Goal: Task Accomplishment & Management: Use online tool/utility

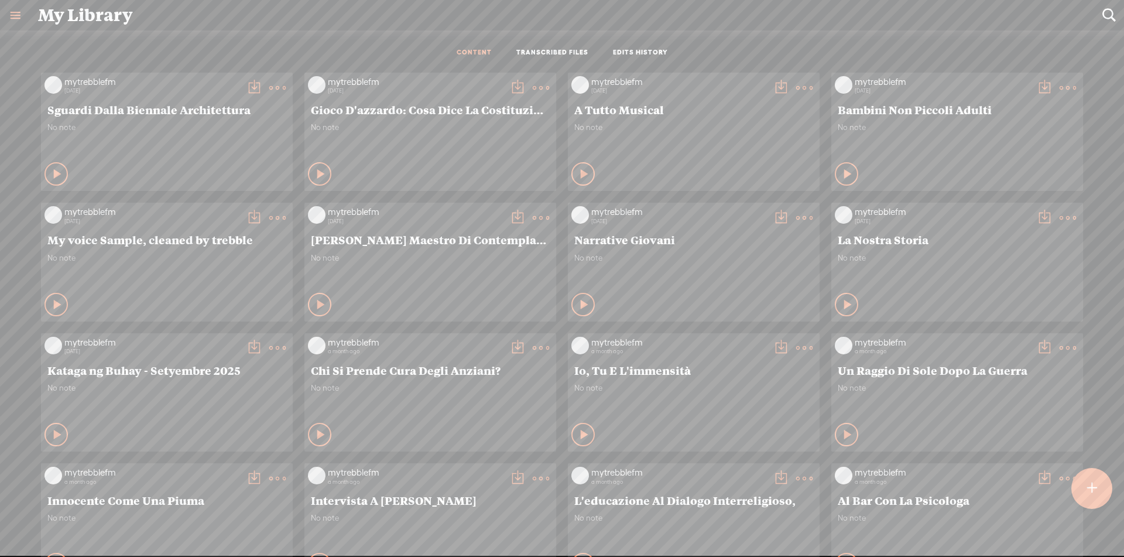
click at [1098, 488] on div at bounding box center [1091, 488] width 41 height 41
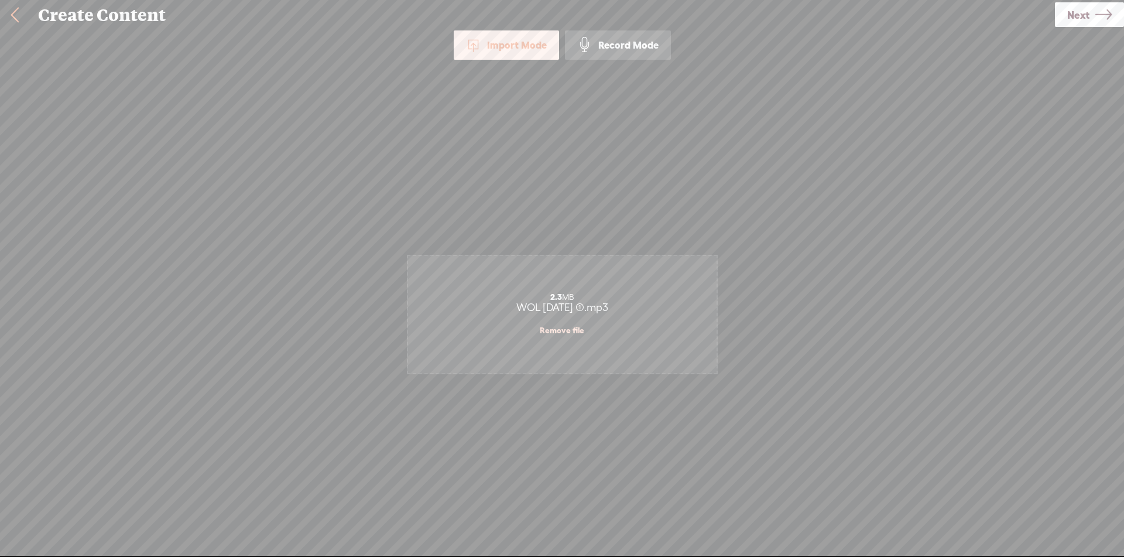
click at [1082, 13] on span "Next" at bounding box center [1078, 15] width 22 height 30
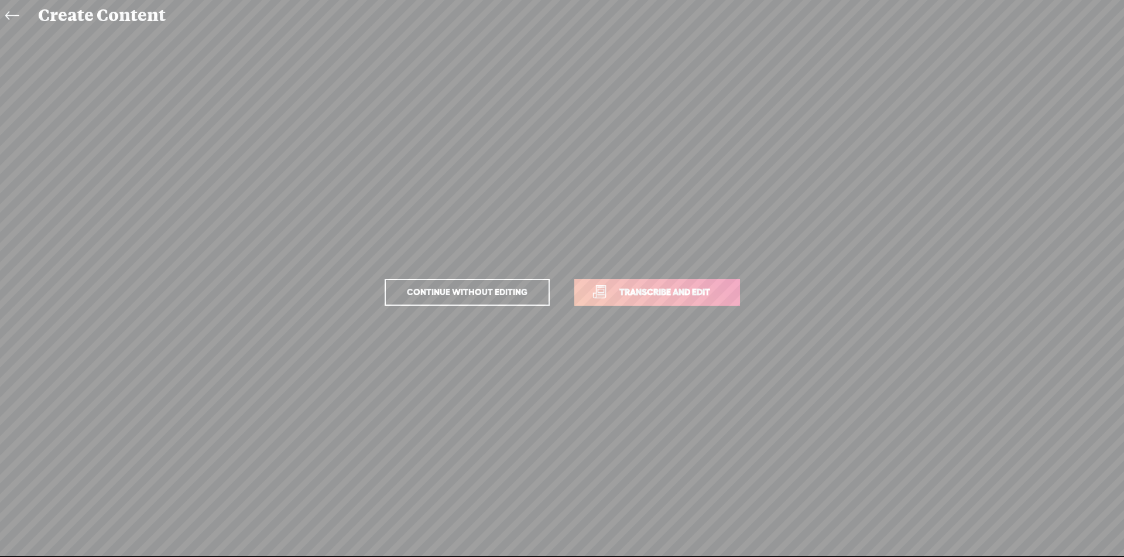
click at [635, 297] on span "Transcribe and edit" at bounding box center [664, 291] width 115 height 13
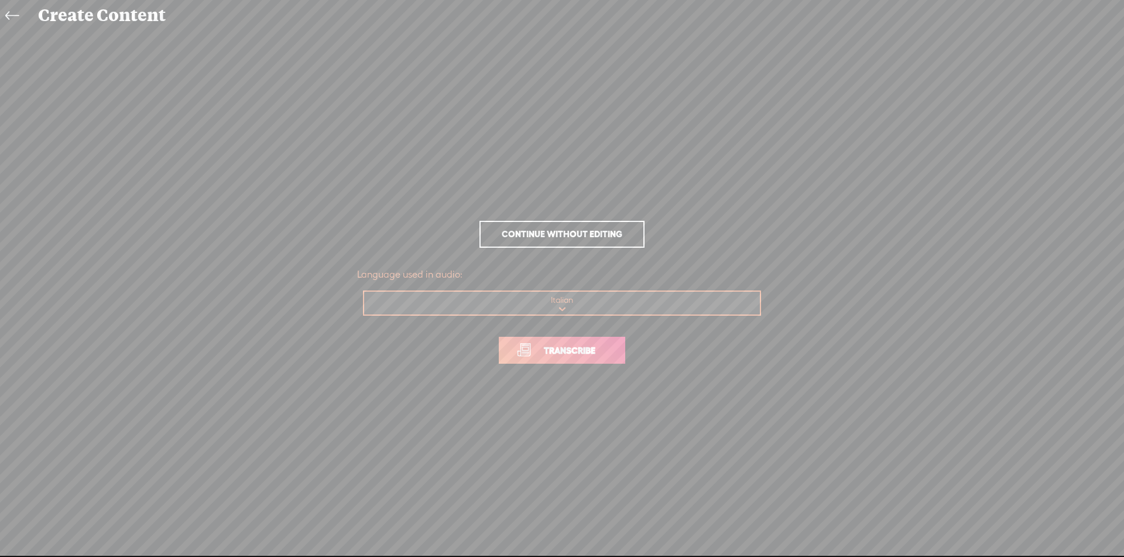
click at [599, 310] on select "Choose a language Afrikaans Albanian Amharic Arabic, Gulf Arabic, Modern Standa…" at bounding box center [562, 303] width 397 height 24
select select "en-US"
click at [364, 291] on select "Choose a language Afrikaans Albanian Amharic Arabic, Gulf Arabic, Modern Standa…" at bounding box center [562, 303] width 397 height 24
click at [577, 352] on span "Transcribe" at bounding box center [569, 350] width 76 height 13
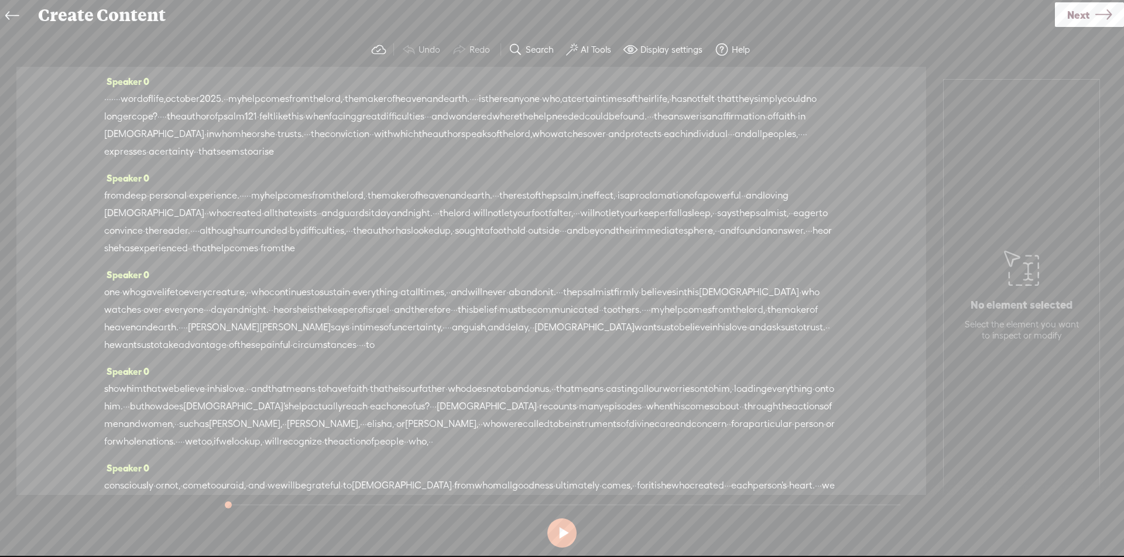
click at [105, 99] on span "·" at bounding box center [105, 99] width 2 height 18
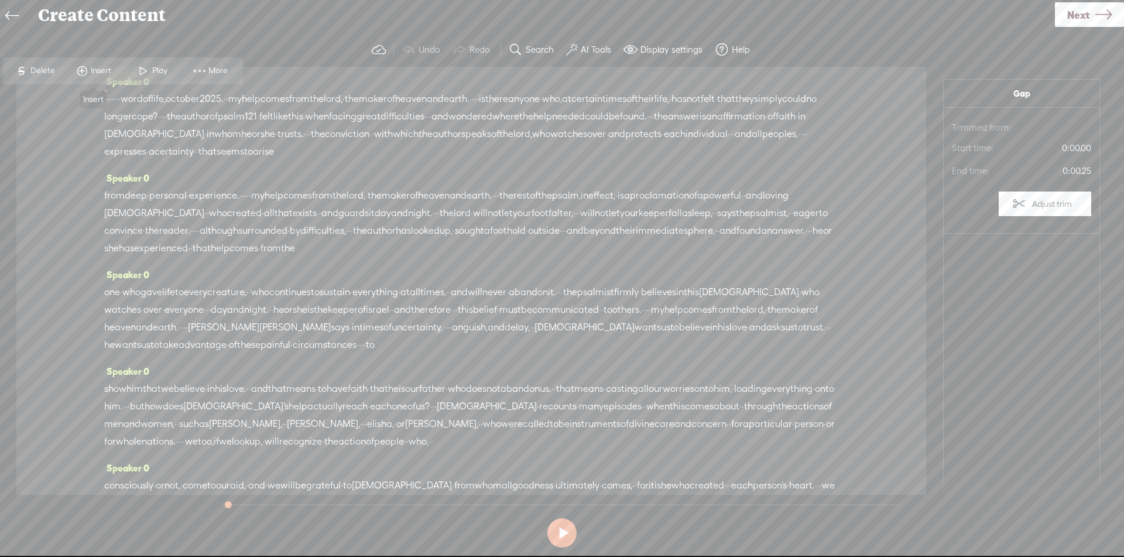
click at [97, 73] on span "Insert" at bounding box center [102, 71] width 23 height 12
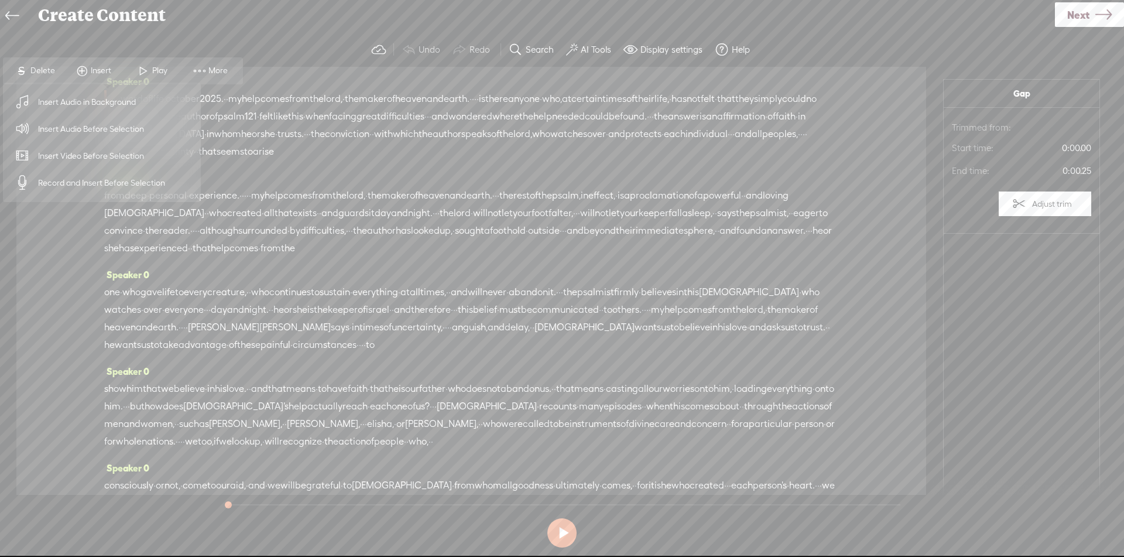
click at [101, 131] on span "Insert Audio Before Selection" at bounding box center [91, 129] width 152 height 26
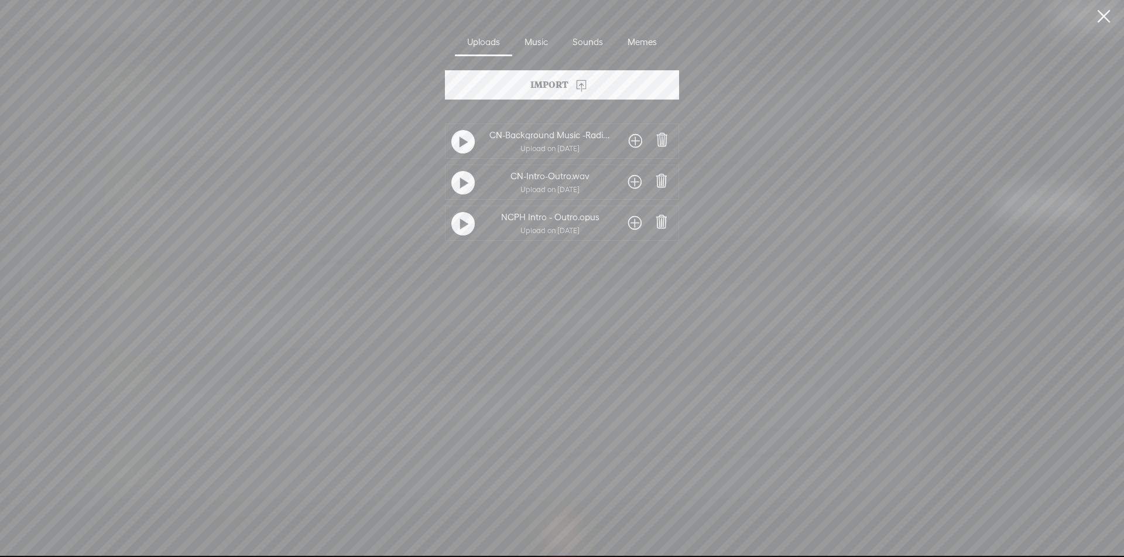
click at [634, 221] on span at bounding box center [634, 223] width 13 height 19
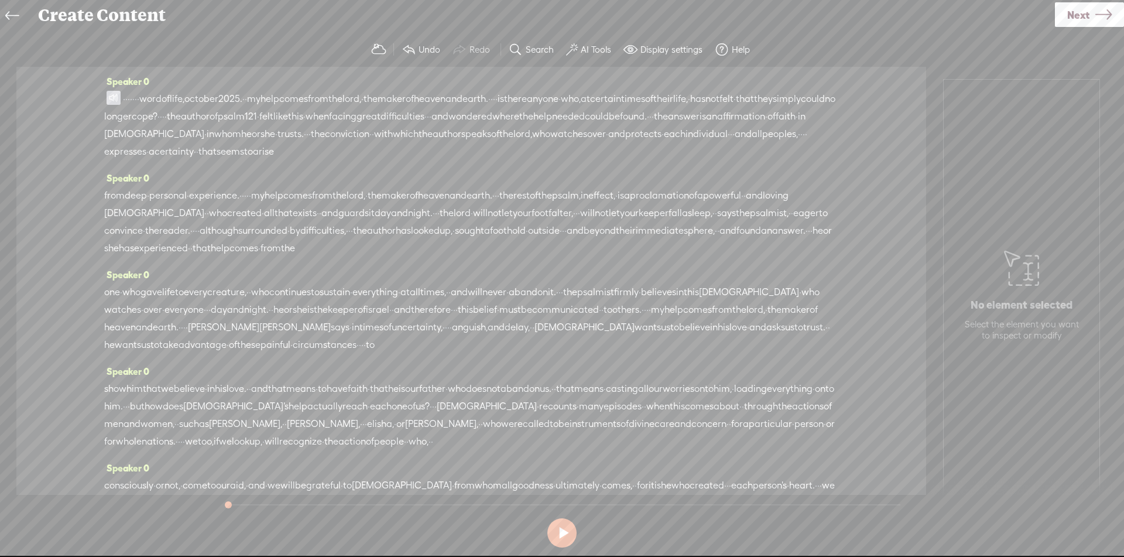
scroll to position [383, 0]
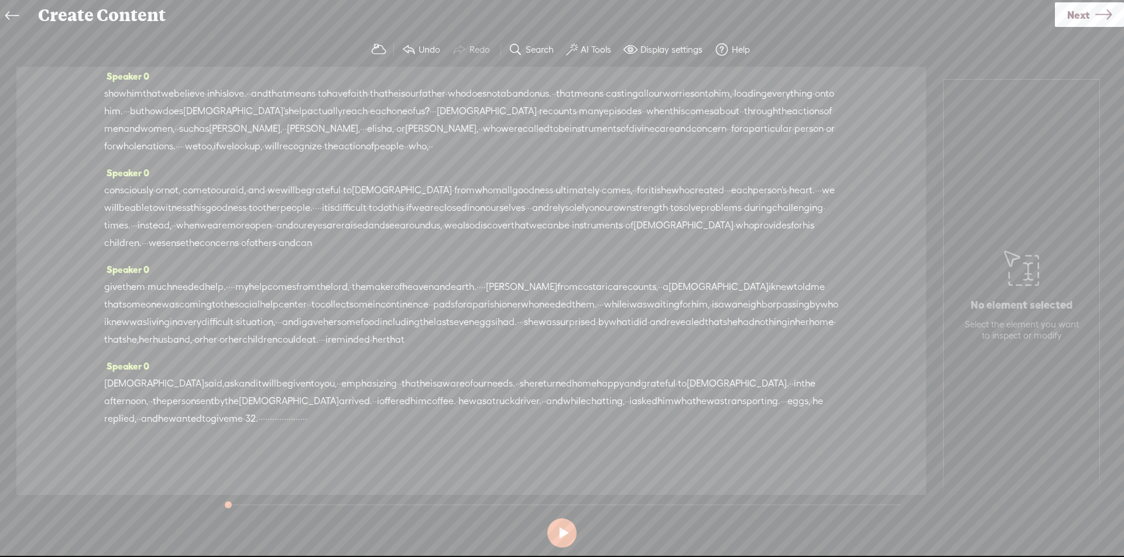
click at [307, 422] on span "·" at bounding box center [306, 419] width 2 height 18
click at [560, 395] on span "Insert" at bounding box center [551, 391] width 23 height 12
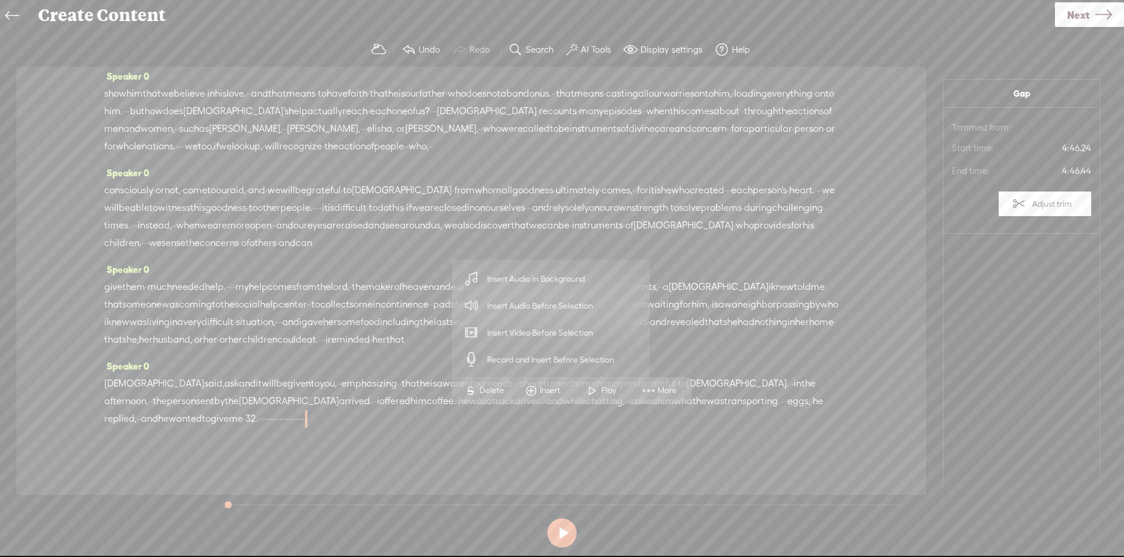
click at [564, 318] on span "Insert Audio Before Selection" at bounding box center [540, 306] width 152 height 26
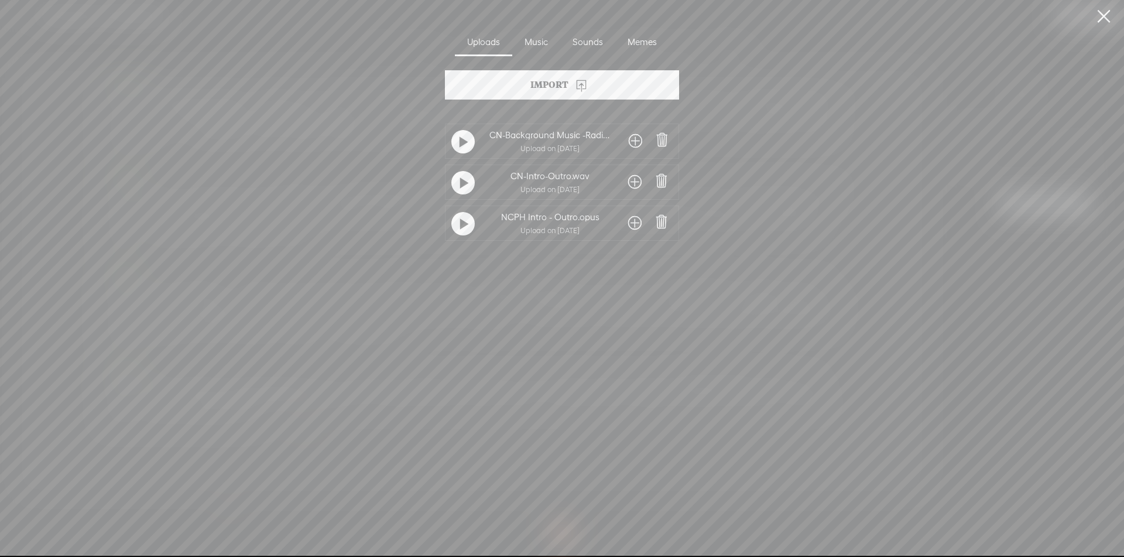
click at [630, 221] on span at bounding box center [634, 223] width 13 height 19
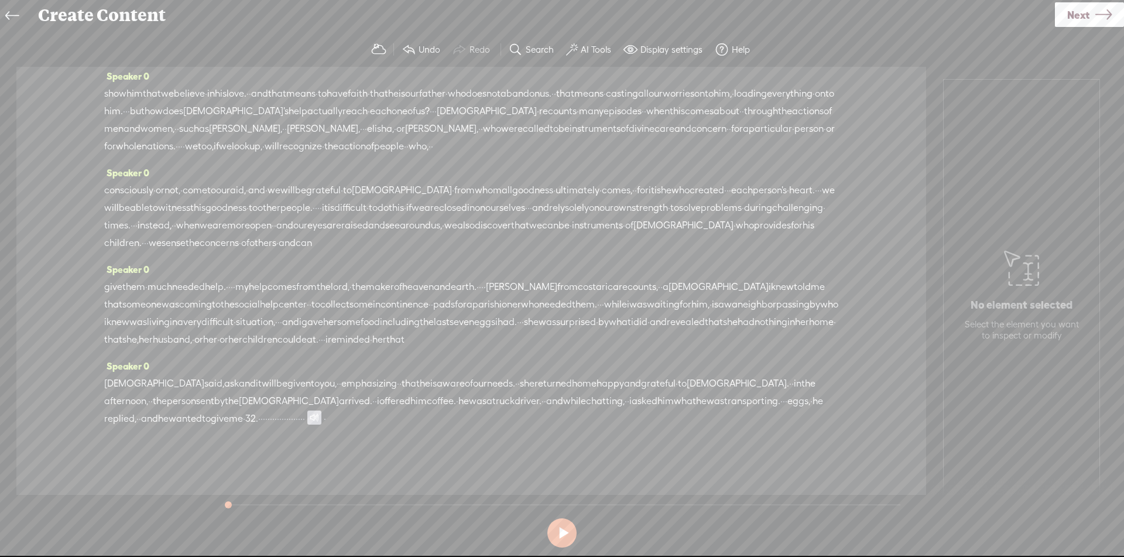
scroll to position [0, 0]
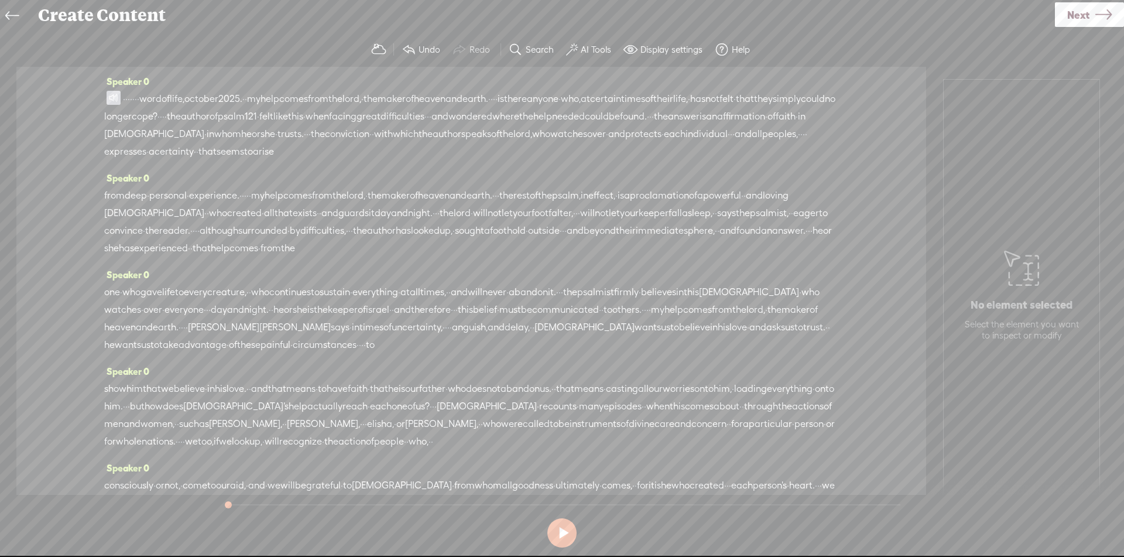
click at [601, 57] on button "AI Tools" at bounding box center [589, 49] width 57 height 23
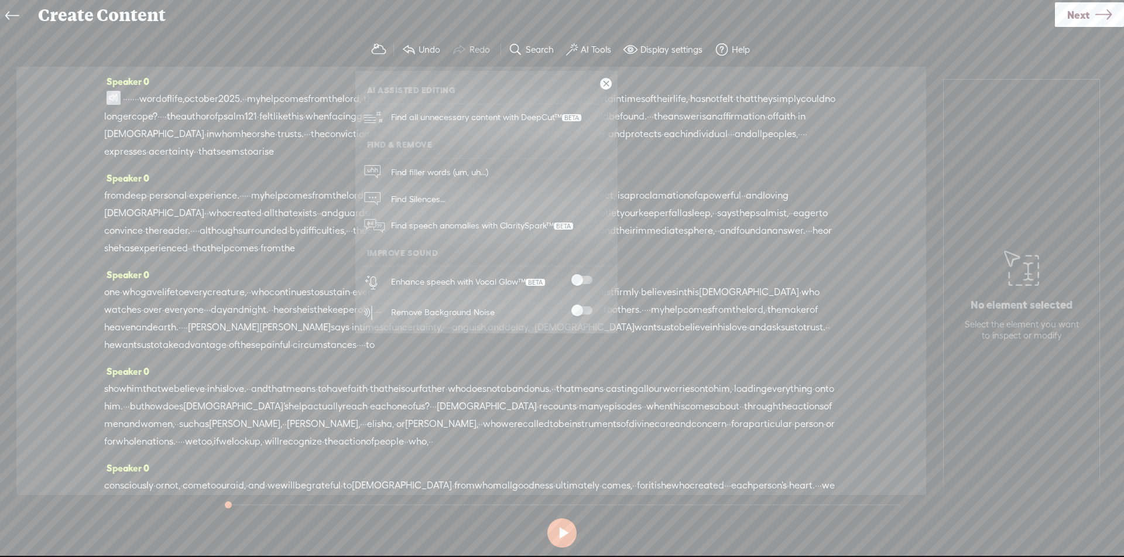
click at [581, 279] on span at bounding box center [581, 280] width 21 height 8
click at [586, 309] on span at bounding box center [581, 310] width 21 height 8
click at [602, 84] on link at bounding box center [606, 84] width 12 height 12
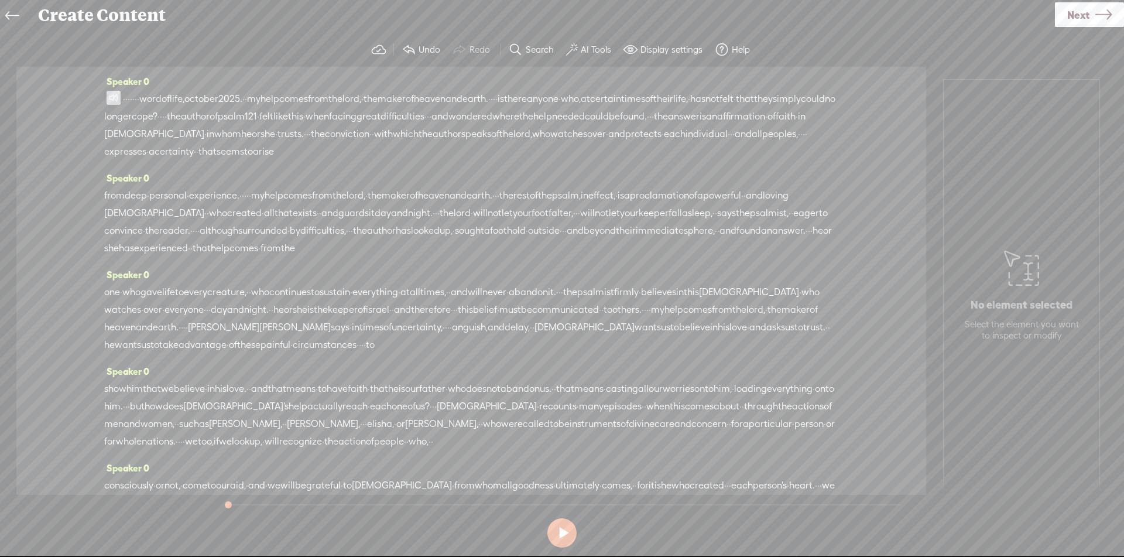
click at [115, 98] on span at bounding box center [114, 98] width 14 height 14
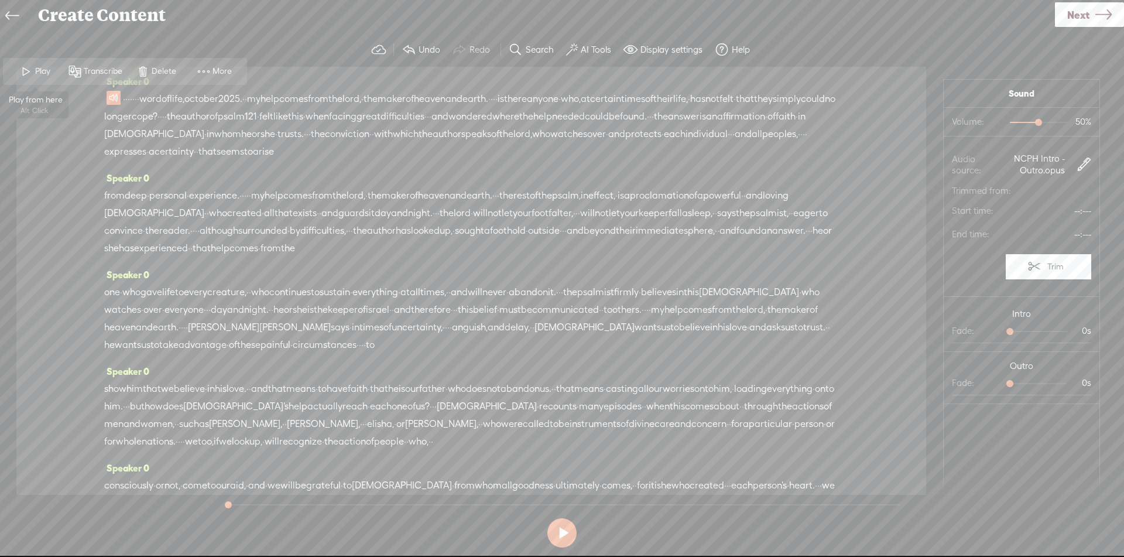
click at [26, 74] on span at bounding box center [27, 71] width 18 height 21
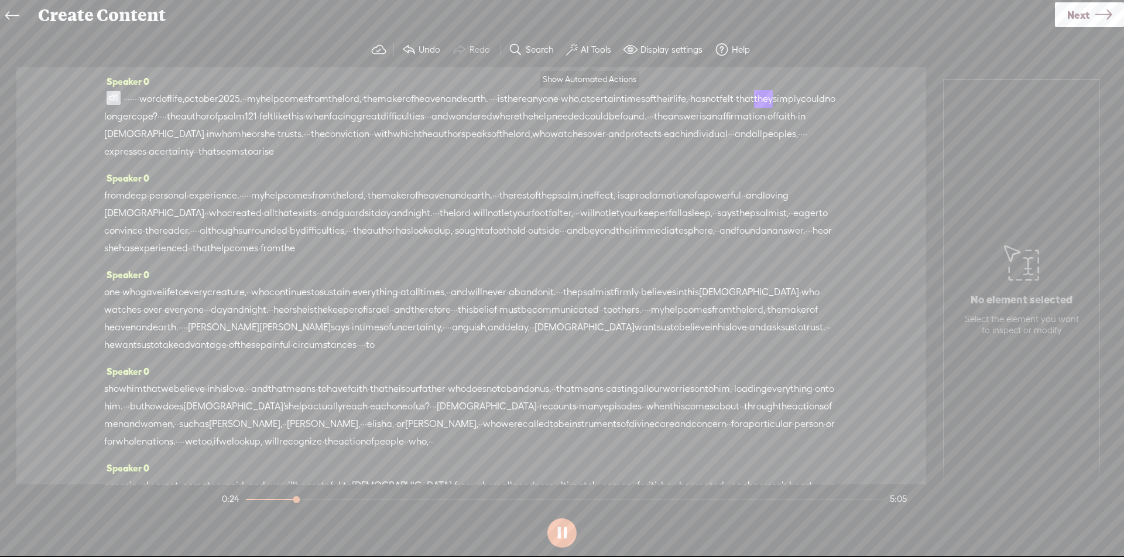
click at [592, 44] on label "AI Tools" at bounding box center [596, 50] width 30 height 12
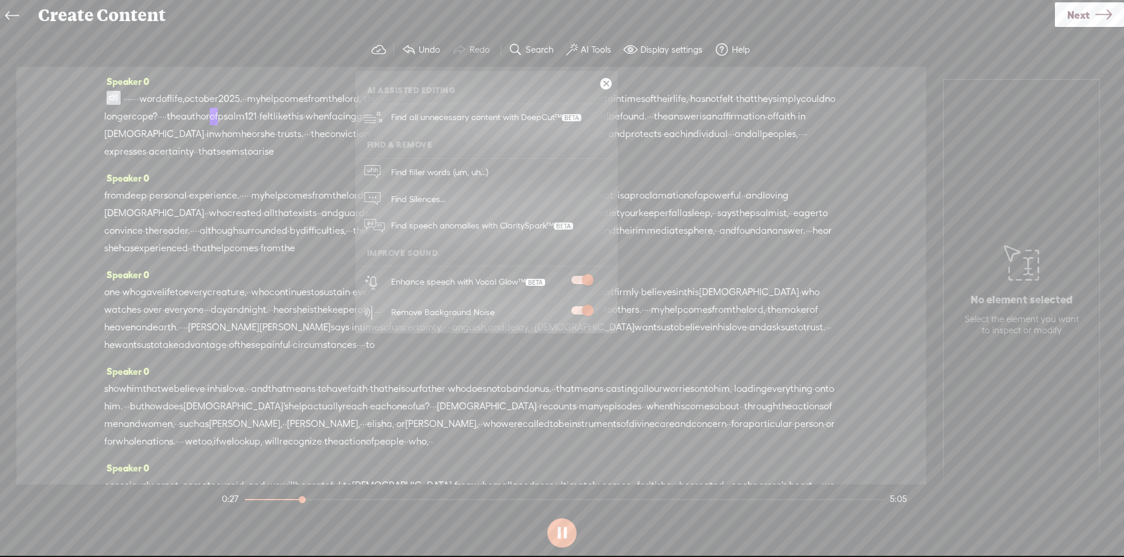
click at [581, 311] on span at bounding box center [581, 310] width 21 height 8
click at [581, 277] on span at bounding box center [581, 280] width 21 height 8
click at [588, 279] on span at bounding box center [581, 280] width 21 height 8
click at [609, 81] on link at bounding box center [606, 84] width 12 height 12
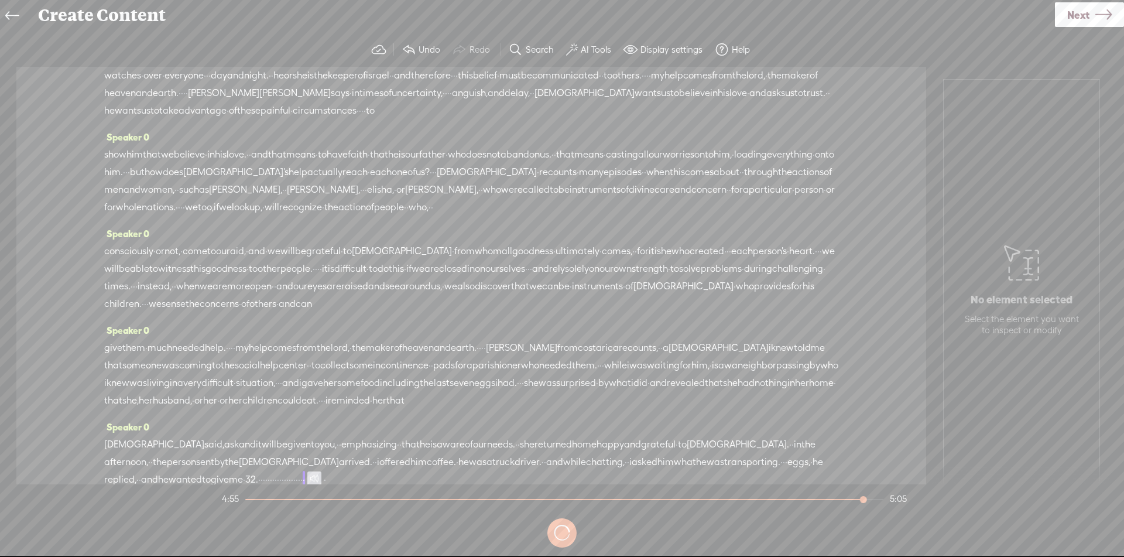
scroll to position [393, 0]
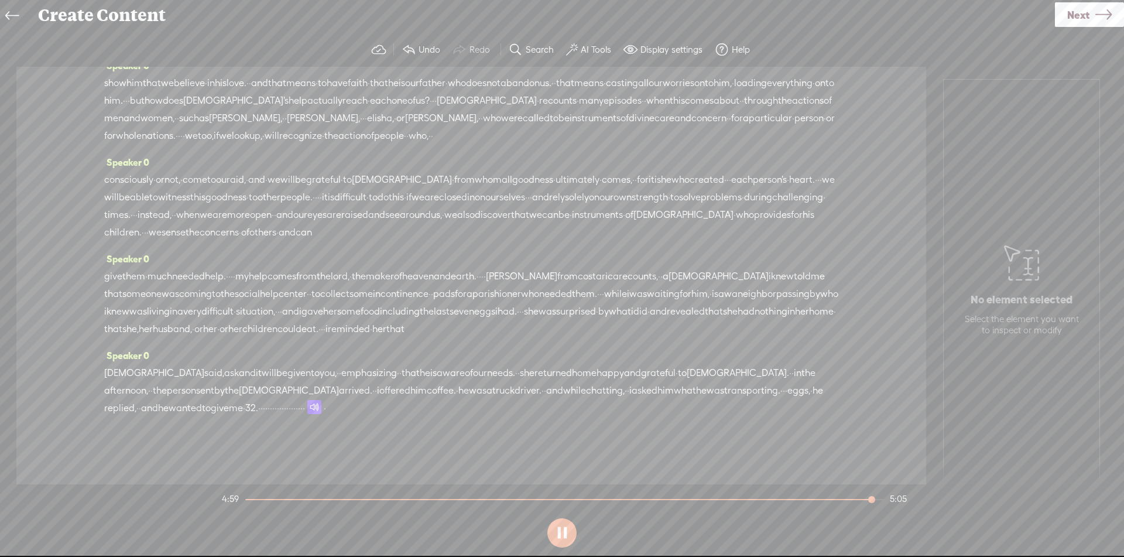
drag, startPoint x: 465, startPoint y: 410, endPoint x: 558, endPoint y: 420, distance: 93.6
click at [558, 420] on div "Speaker 0 jesus said, ask and it will be given to you, · · emphasizing · · that…" at bounding box center [471, 386] width 734 height 79
click at [104, 267] on span "give" at bounding box center [113, 276] width 18 height 18
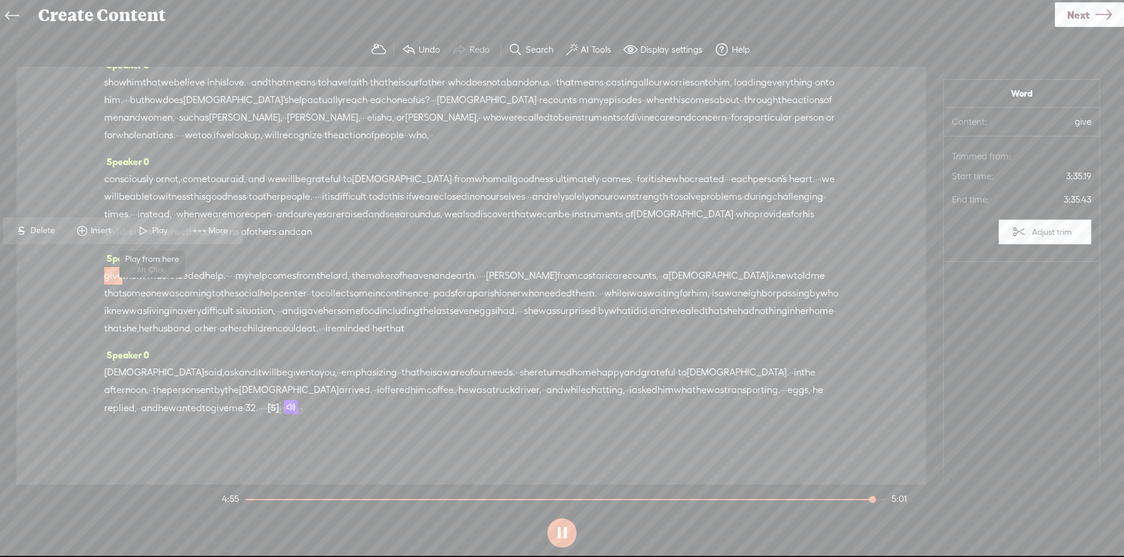
click at [143, 235] on span at bounding box center [144, 230] width 18 height 21
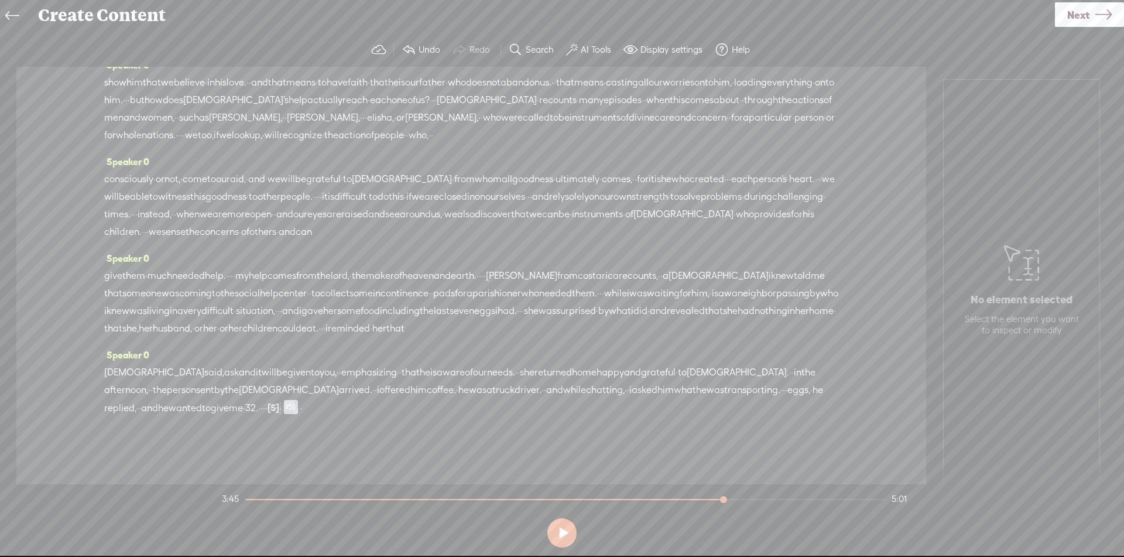
click at [1085, 16] on span "Next" at bounding box center [1078, 15] width 22 height 30
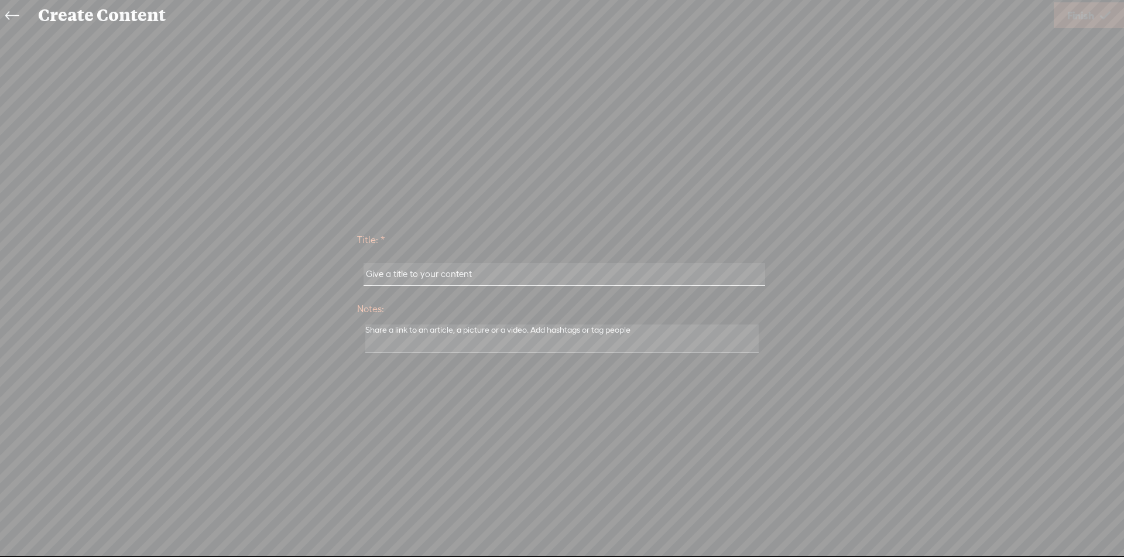
click at [603, 274] on input "text" at bounding box center [563, 274] width 401 height 23
type input "Word of Life - [DATE]"
click at [639, 124] on div "Title: * Word of Life - October 2025 Notes: Save as a draft content Publish: Wa…" at bounding box center [562, 291] width 1100 height 523
click at [1075, 25] on span "Finish" at bounding box center [1080, 16] width 27 height 30
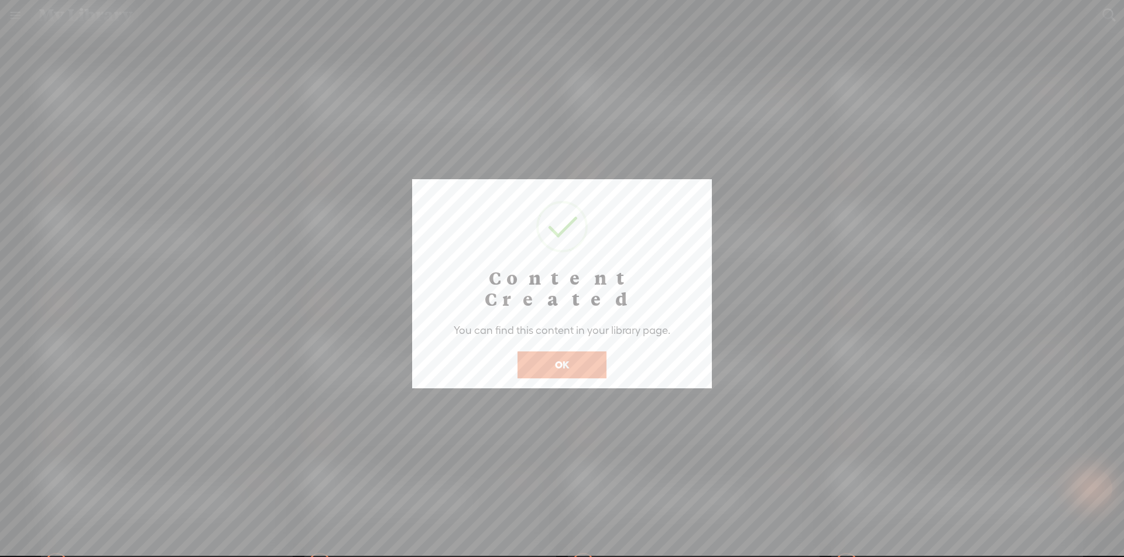
click at [585, 351] on button "OK" at bounding box center [561, 364] width 89 height 27
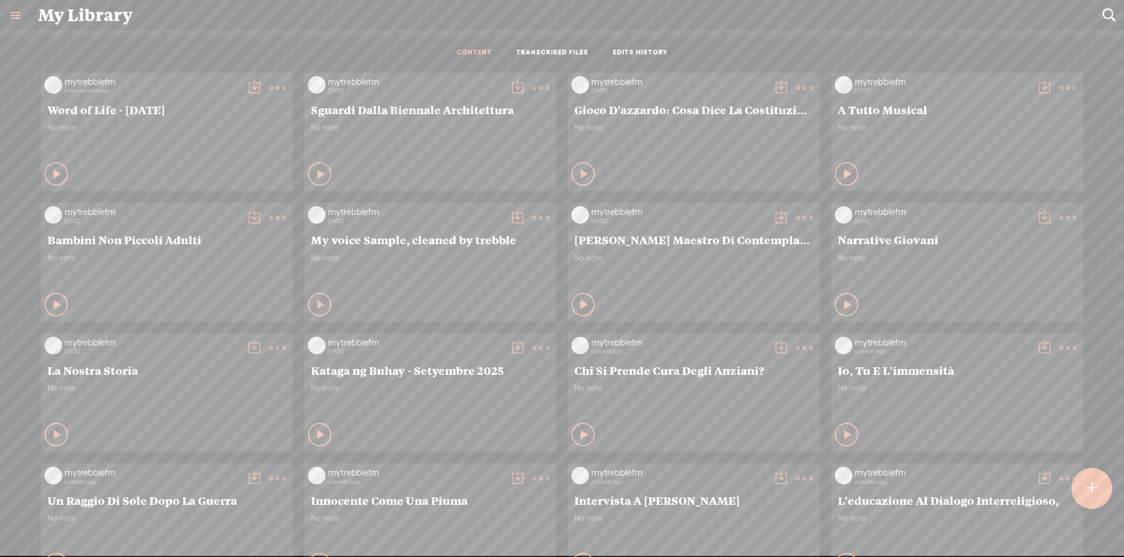
click at [251, 84] on icon at bounding box center [253, 87] width 23 height 23
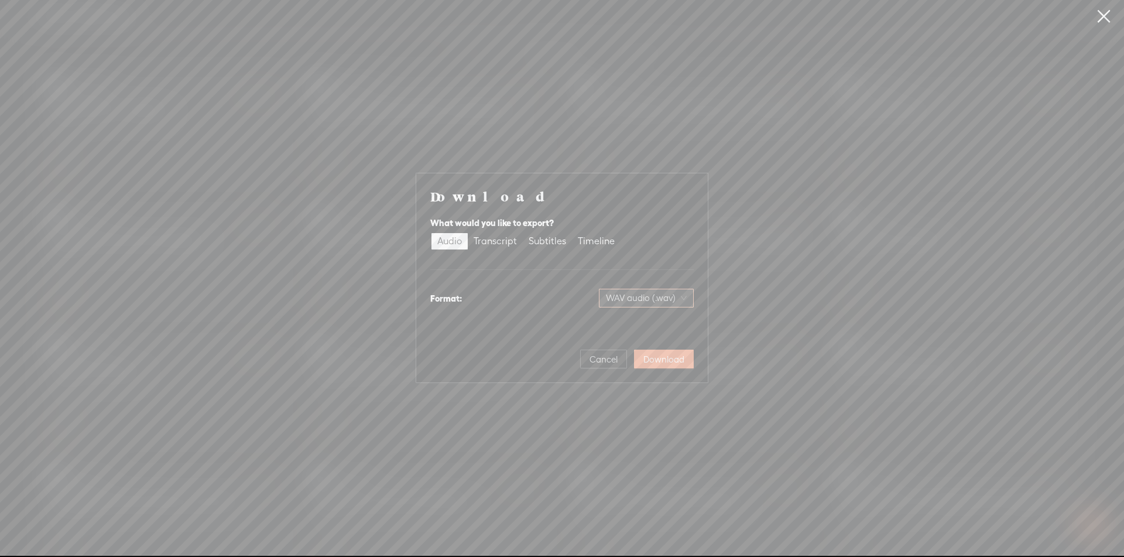
click at [640, 290] on span "WAV audio (.wav)" at bounding box center [646, 298] width 81 height 18
click at [632, 327] on div "MP3 audio (.mp3)" at bounding box center [636, 323] width 95 height 12
click at [663, 357] on span "Download" at bounding box center [663, 360] width 41 height 12
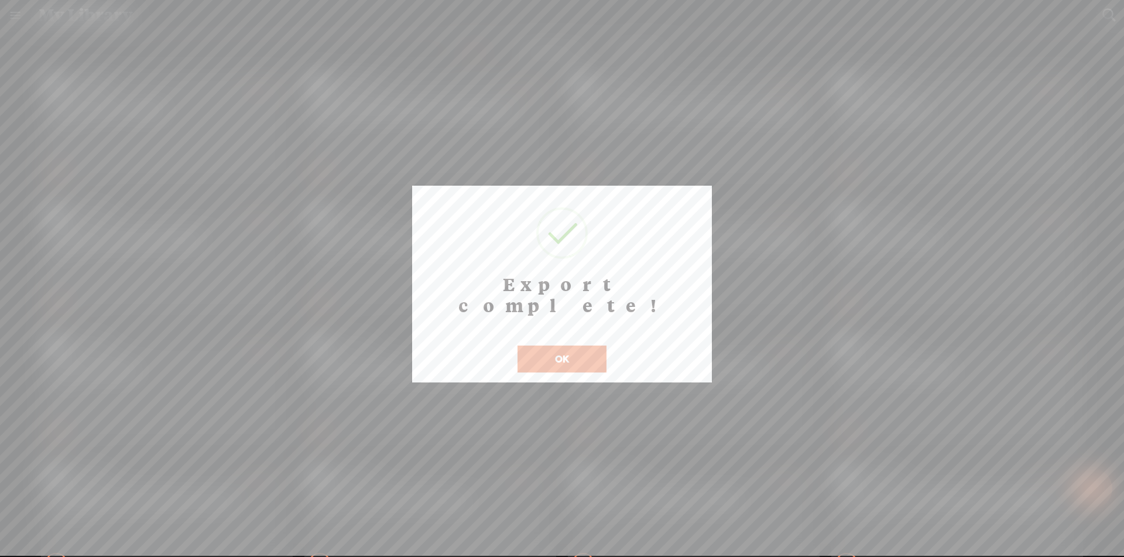
click at [587, 345] on button "OK" at bounding box center [561, 358] width 89 height 27
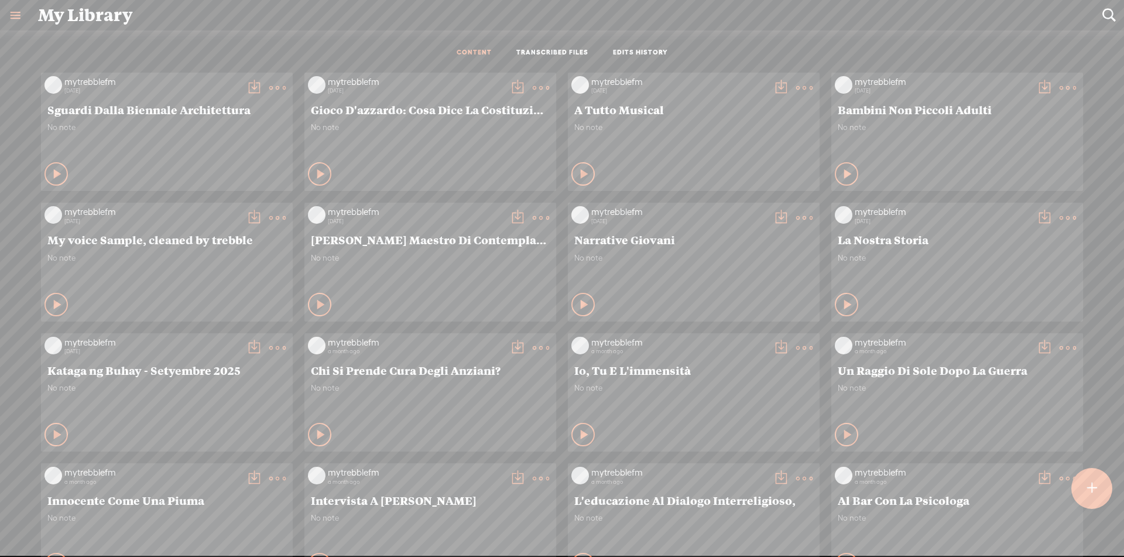
click at [920, 30] on div "CONTENT TRANSCRIBED FILES EDITS HISTORY All All Drafts On-air Scheduled All Dra…" at bounding box center [562, 315] width 1124 height 570
click at [1096, 493] on t at bounding box center [1092, 488] width 10 height 26
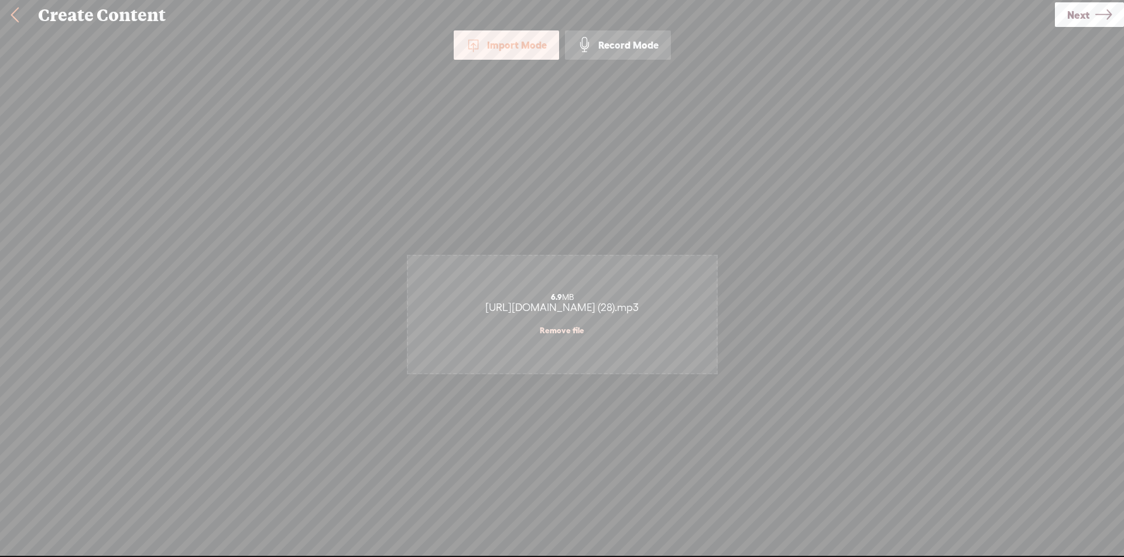
click at [1110, 13] on icon at bounding box center [1103, 15] width 16 height 30
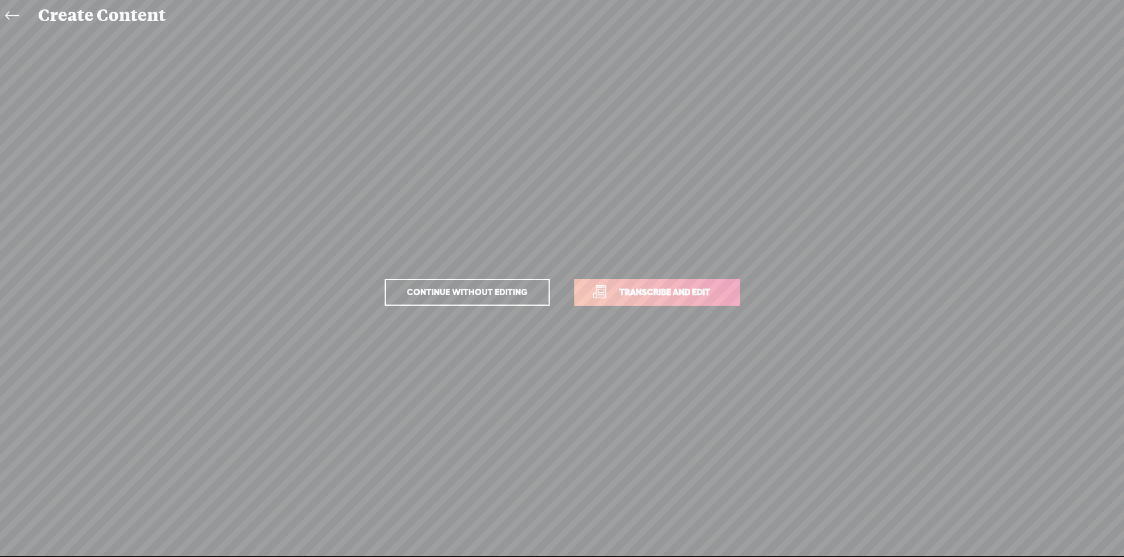
click at [674, 295] on span "Transcribe and edit" at bounding box center [664, 291] width 115 height 13
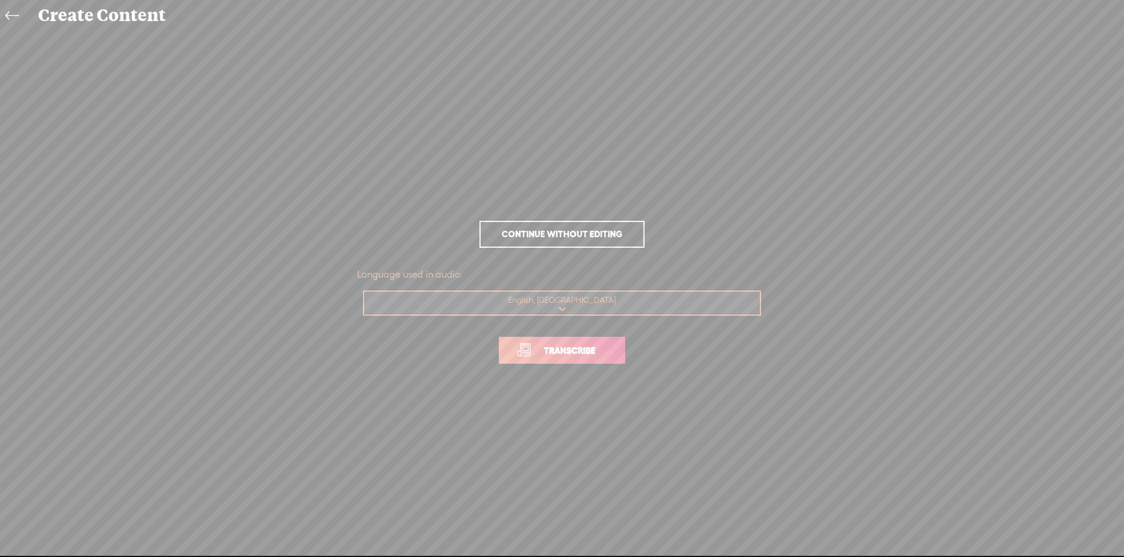
click at [641, 305] on select "Choose a language Afrikaans Albanian Amharic Arabic, Gulf Arabic, Modern Standa…" at bounding box center [562, 303] width 397 height 24
select select "tl"
click at [364, 291] on select "Choose a language Afrikaans Albanian Amharic Arabic, Gulf Arabic, Modern Standa…" at bounding box center [562, 303] width 397 height 24
click at [572, 347] on span "Transcribe" at bounding box center [569, 350] width 76 height 13
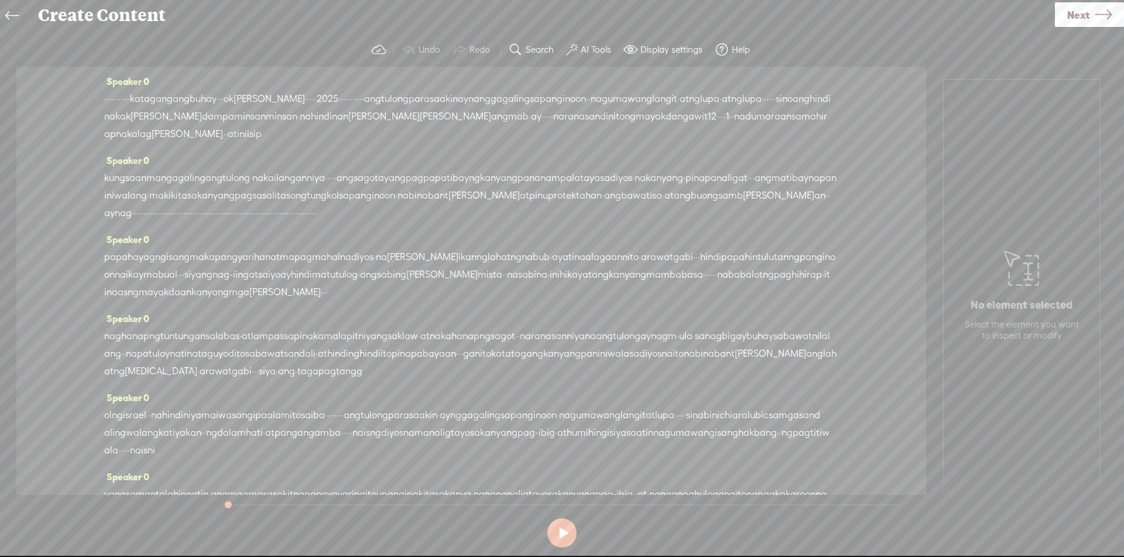
click at [107, 100] on span "·" at bounding box center [105, 99] width 2 height 18
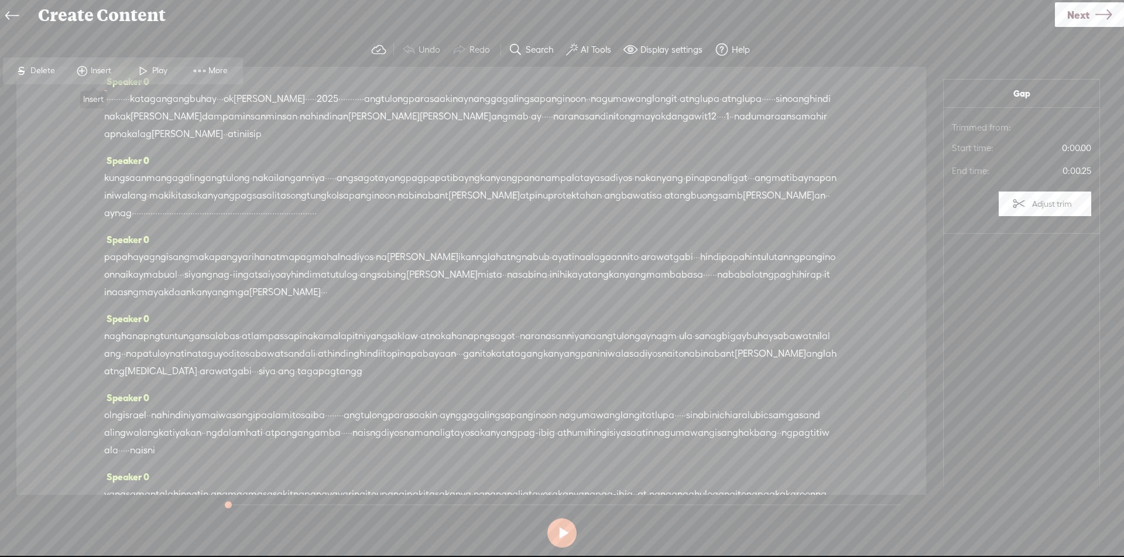
click at [95, 71] on span "Insert" at bounding box center [102, 71] width 23 height 12
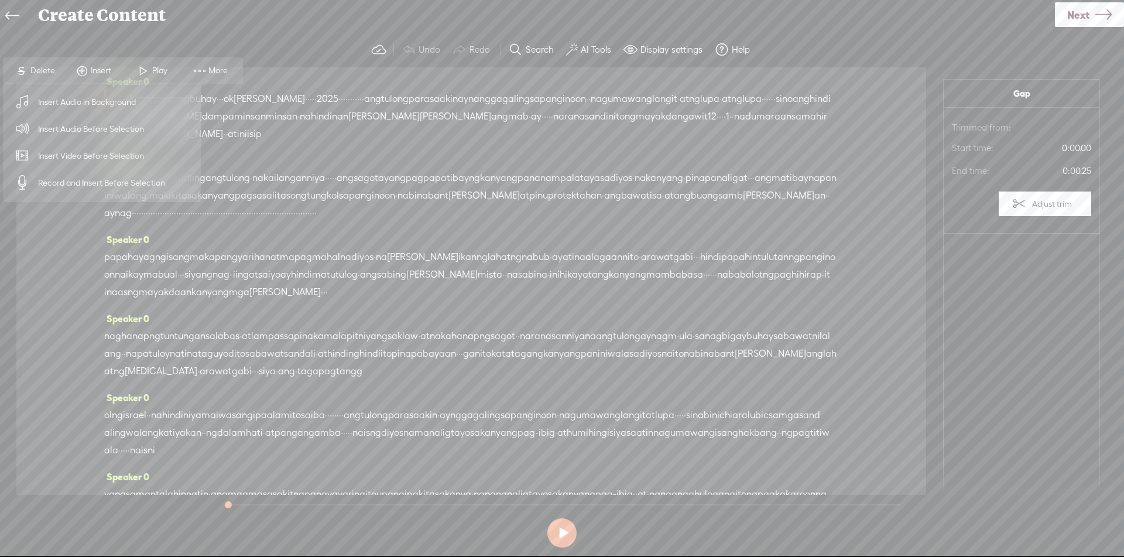
click at [107, 133] on span "Insert Audio Before Selection" at bounding box center [91, 129] width 152 height 26
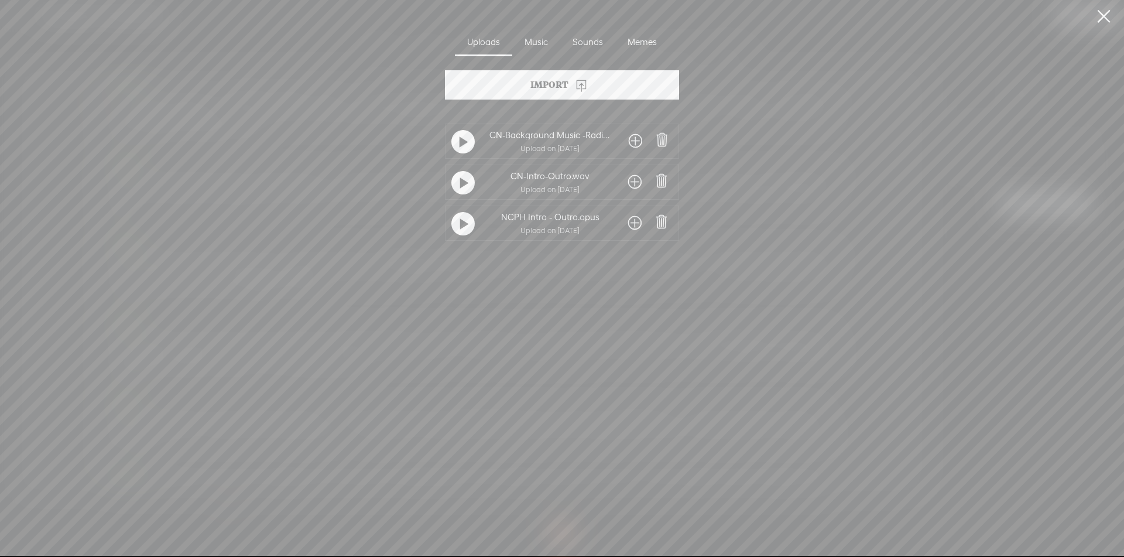
click at [638, 226] on span at bounding box center [634, 223] width 13 height 19
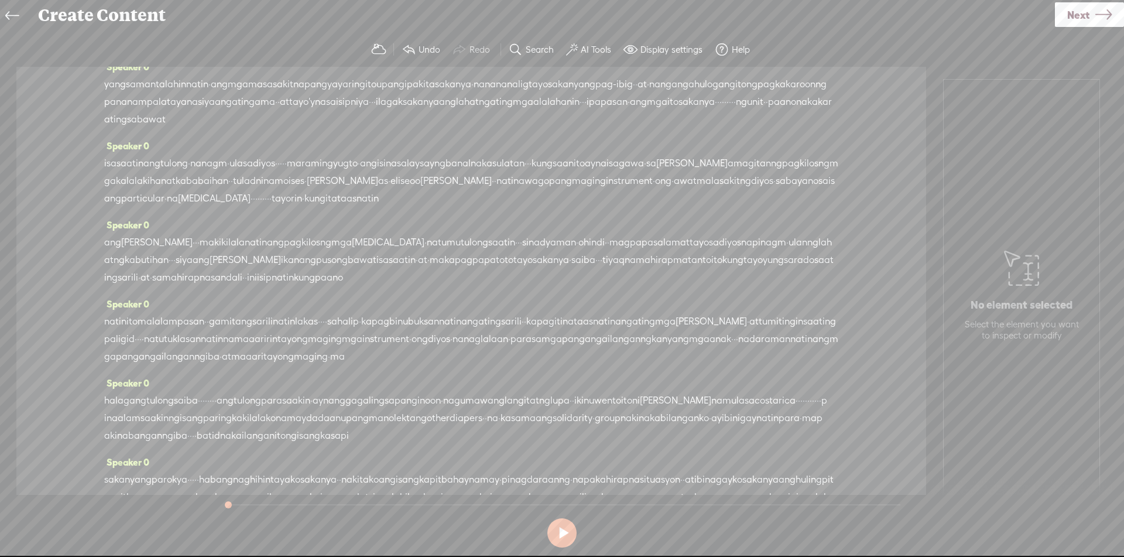
scroll to position [822, 0]
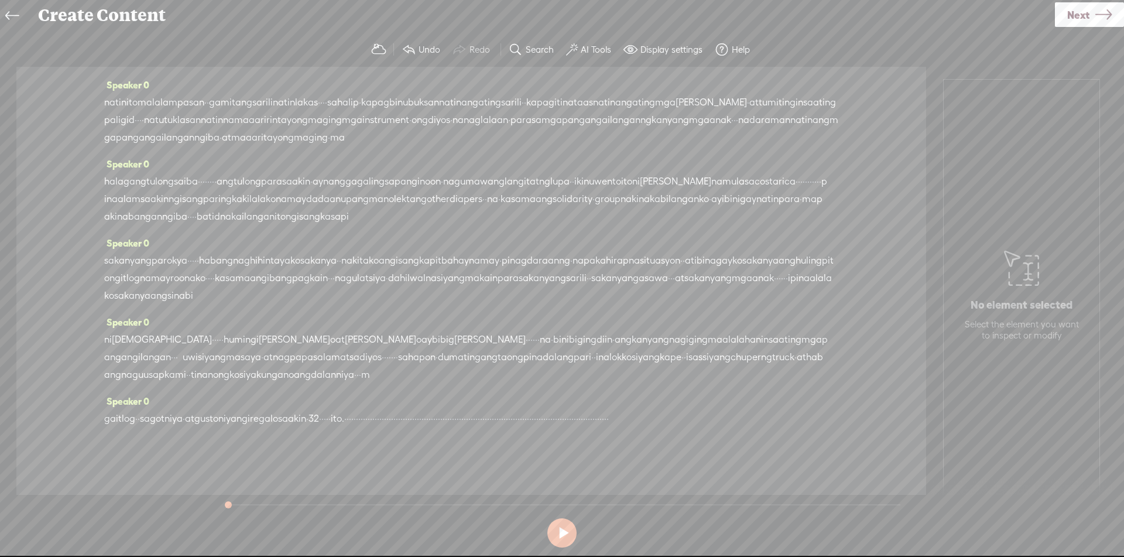
click at [363, 410] on span "·" at bounding box center [362, 419] width 2 height 18
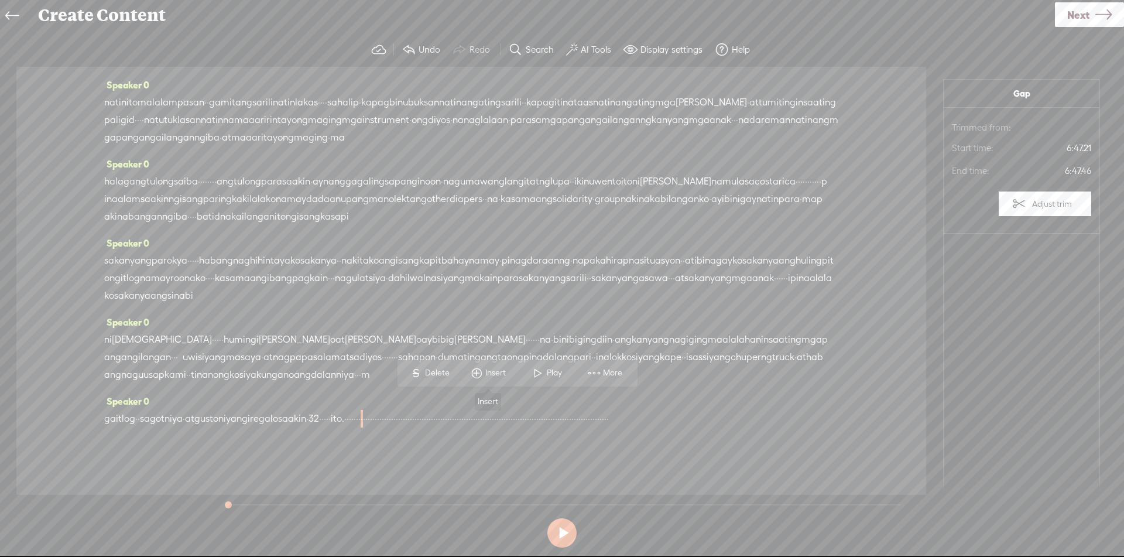
click at [486, 369] on span "Insert" at bounding box center [496, 373] width 23 height 12
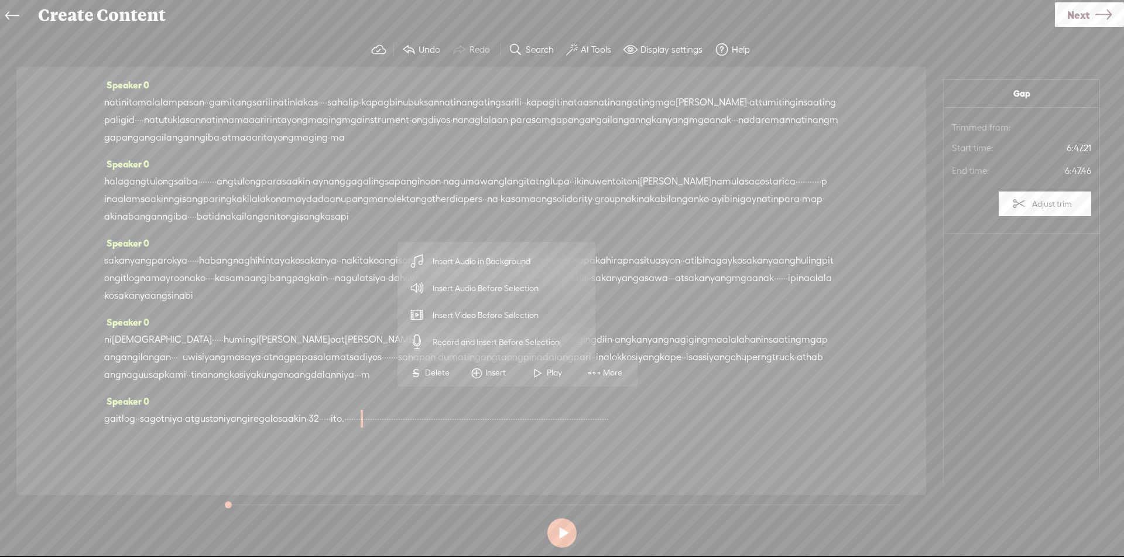
click at [495, 292] on span "Insert Audio Before Selection" at bounding box center [486, 288] width 152 height 26
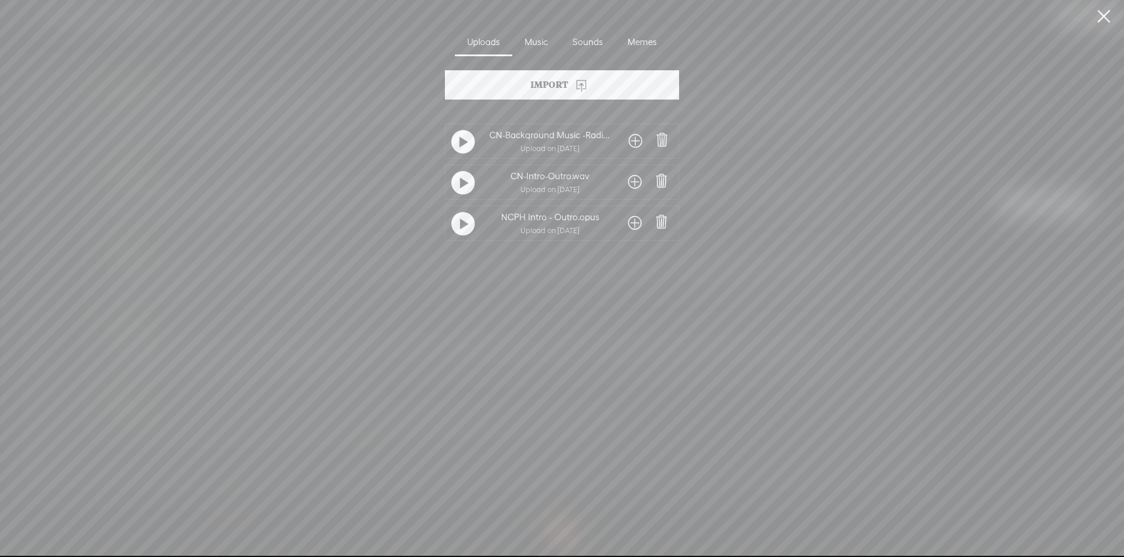
click at [630, 225] on span at bounding box center [634, 223] width 13 height 19
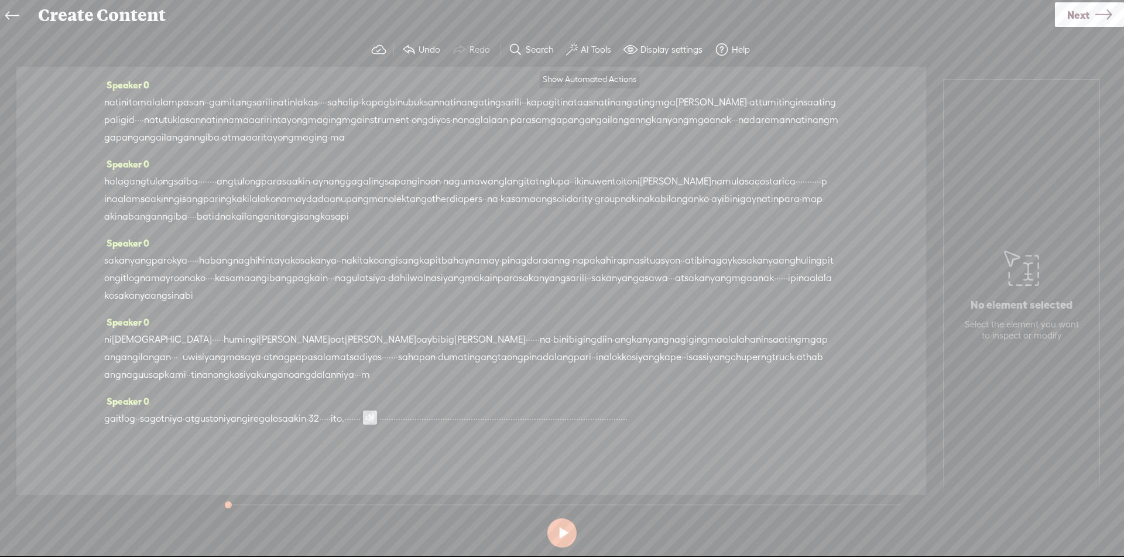
click at [579, 56] on button "AI Tools" at bounding box center [589, 49] width 57 height 23
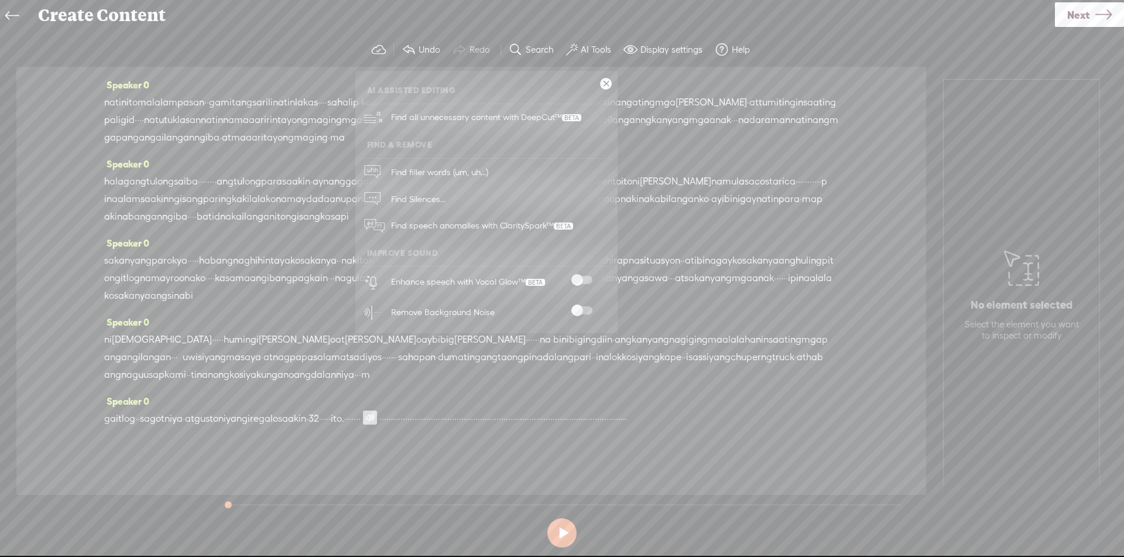
click at [580, 276] on span at bounding box center [581, 280] width 21 height 8
click at [580, 311] on span at bounding box center [581, 310] width 21 height 8
click at [845, 449] on div "Speaker 0 · · · · · · · · · · · kat ag ang ang bu hay · · · ok [GEOGRAPHIC_DATA…" at bounding box center [471, 281] width 910 height 428
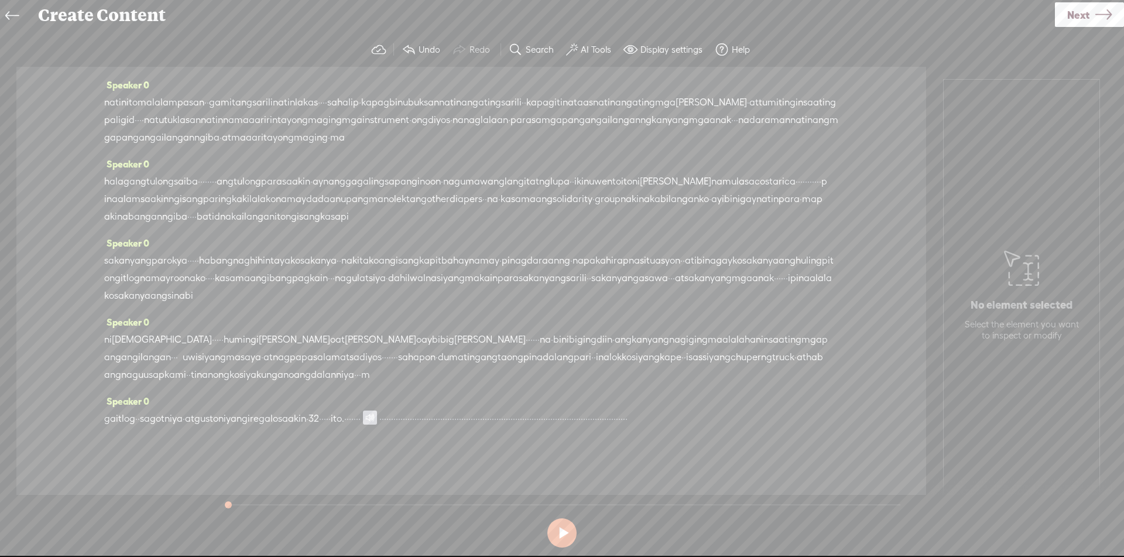
scroll to position [178, 0]
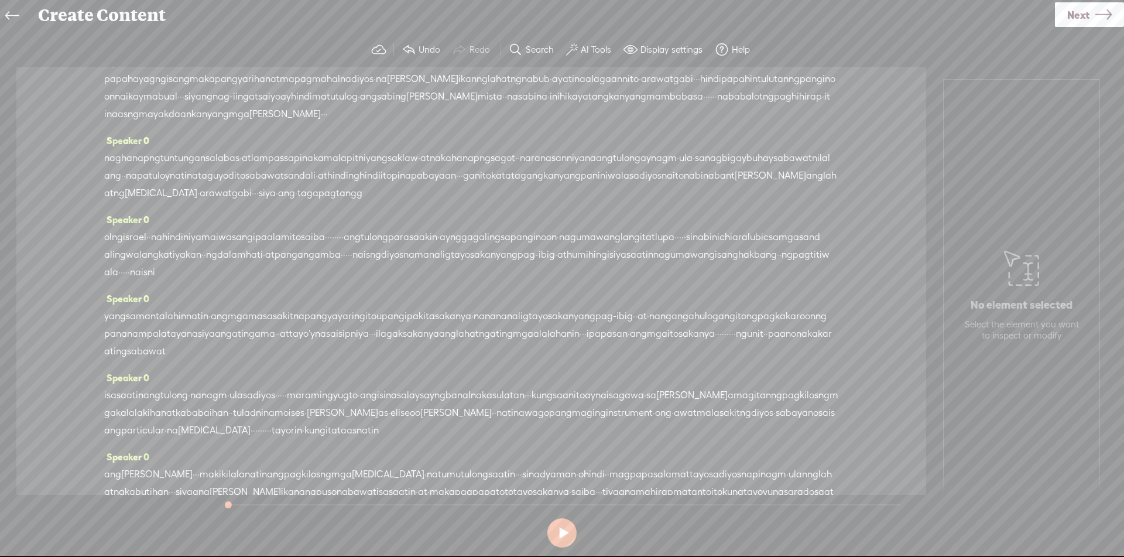
click at [110, 88] on span "p" at bounding box center [107, 79] width 6 height 18
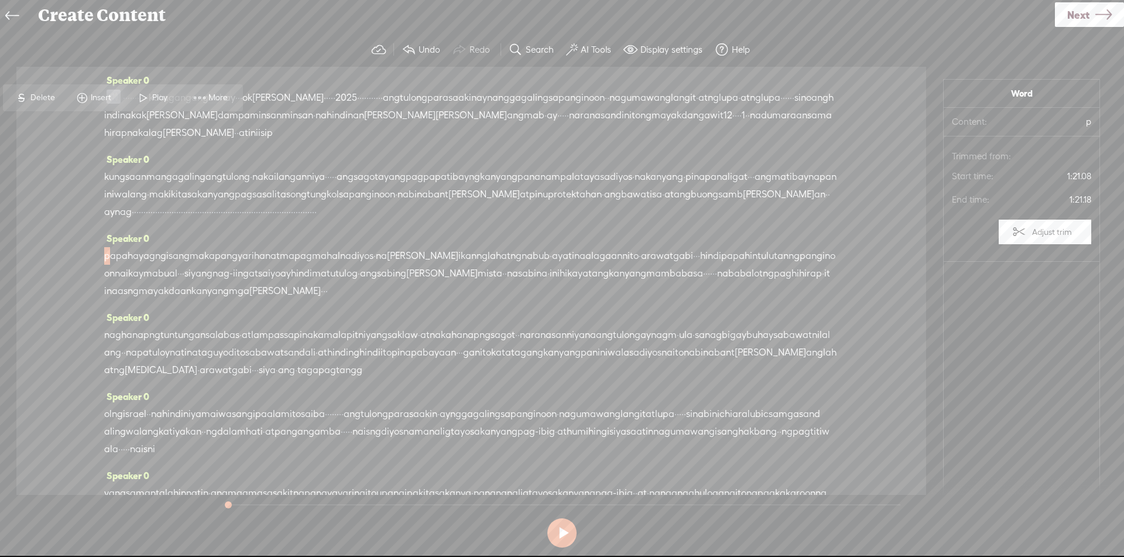
scroll to position [0, 0]
click at [114, 97] on span at bounding box center [114, 98] width 14 height 14
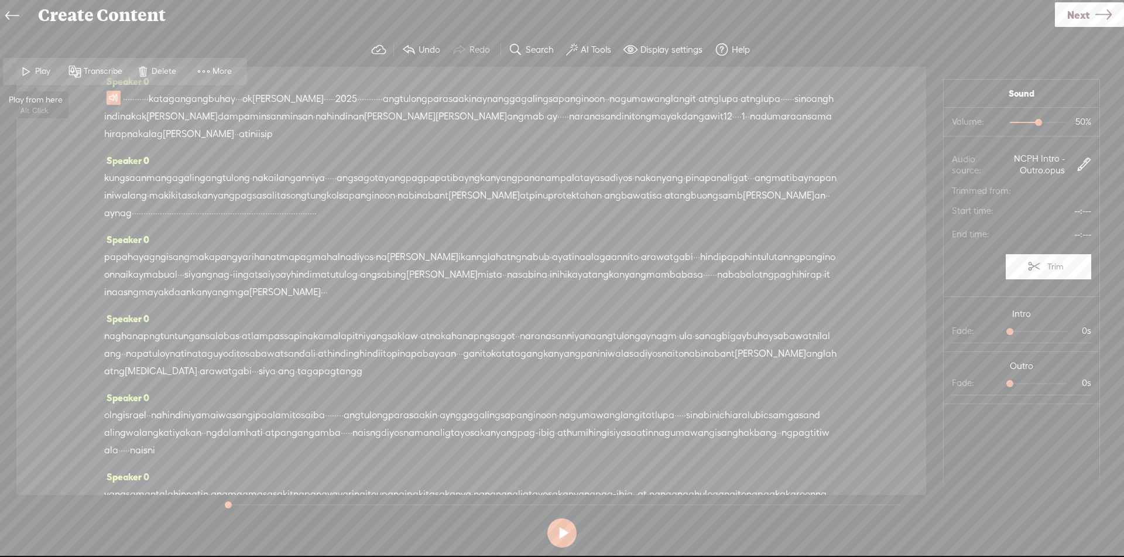
click at [52, 72] on span "Play" at bounding box center [44, 72] width 18 height 12
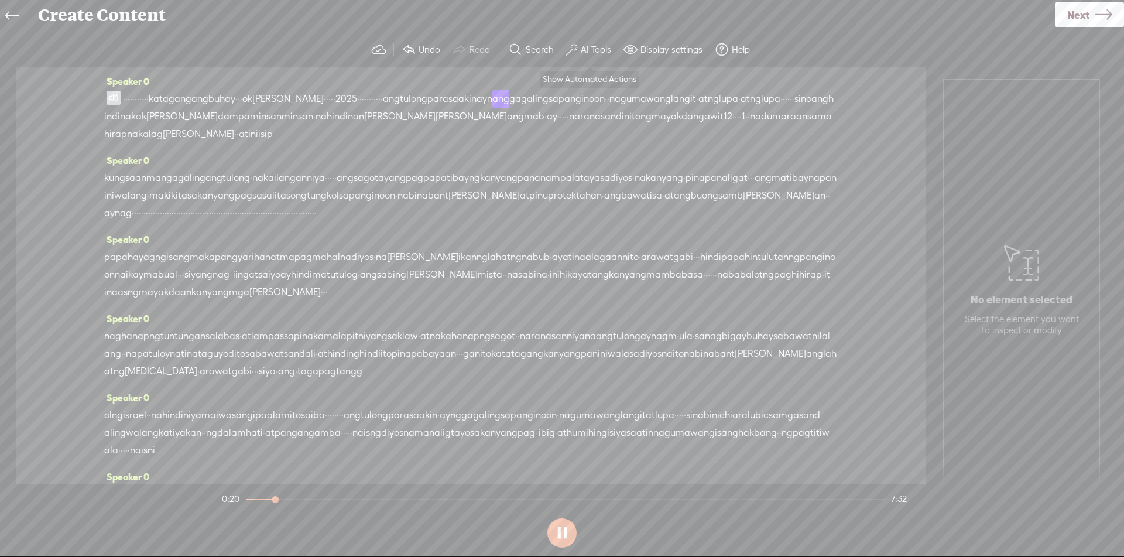
click at [579, 52] on button "AI Tools" at bounding box center [589, 49] width 57 height 23
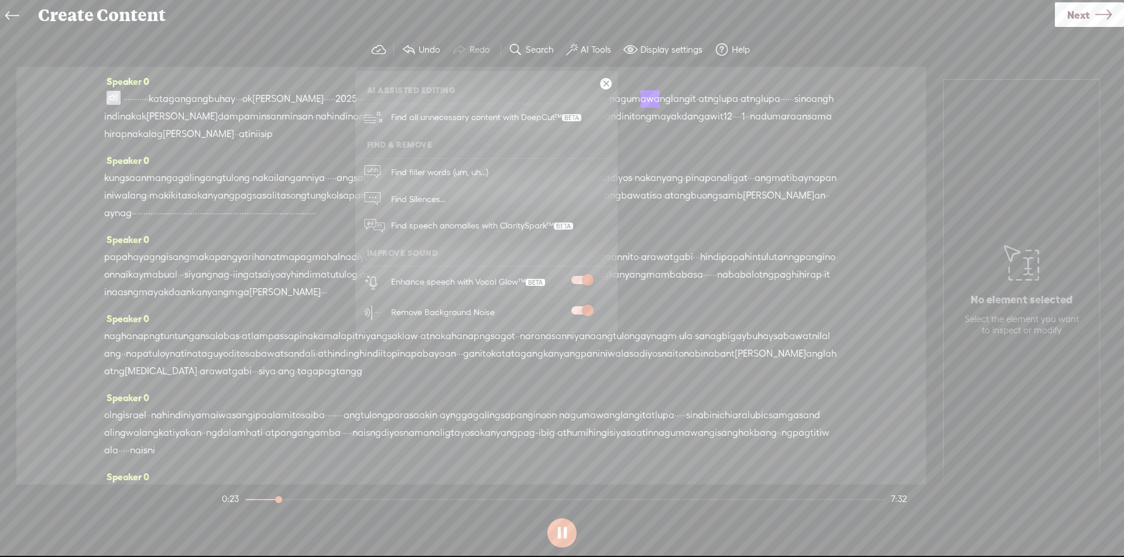
click at [589, 312] on span at bounding box center [581, 310] width 21 height 8
click at [589, 282] on span at bounding box center [581, 280] width 21 height 8
click at [589, 311] on span at bounding box center [581, 310] width 21 height 8
click at [582, 312] on span at bounding box center [581, 310] width 21 height 8
click at [609, 83] on link at bounding box center [606, 84] width 12 height 12
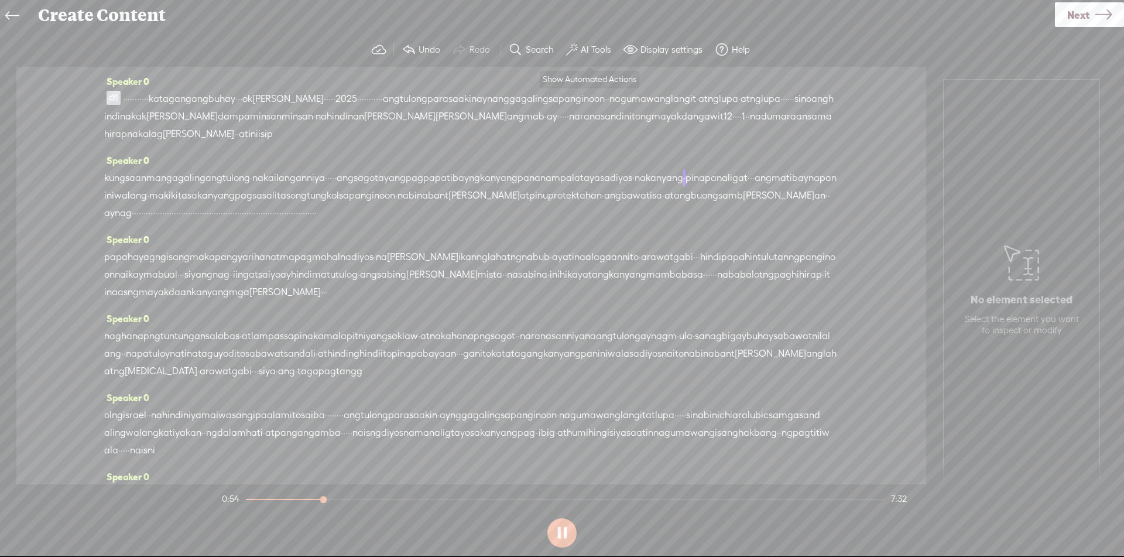
click at [594, 47] on label "AI Tools" at bounding box center [596, 50] width 30 height 12
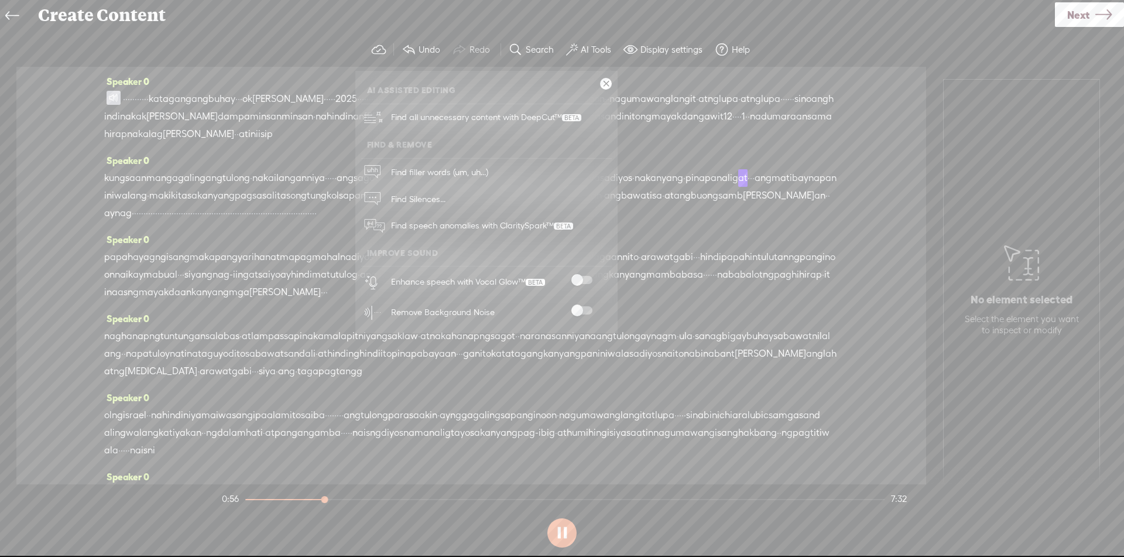
click at [585, 282] on span at bounding box center [581, 280] width 21 height 8
click at [588, 309] on span at bounding box center [581, 310] width 21 height 8
click at [307, 199] on span "ong" at bounding box center [298, 196] width 16 height 18
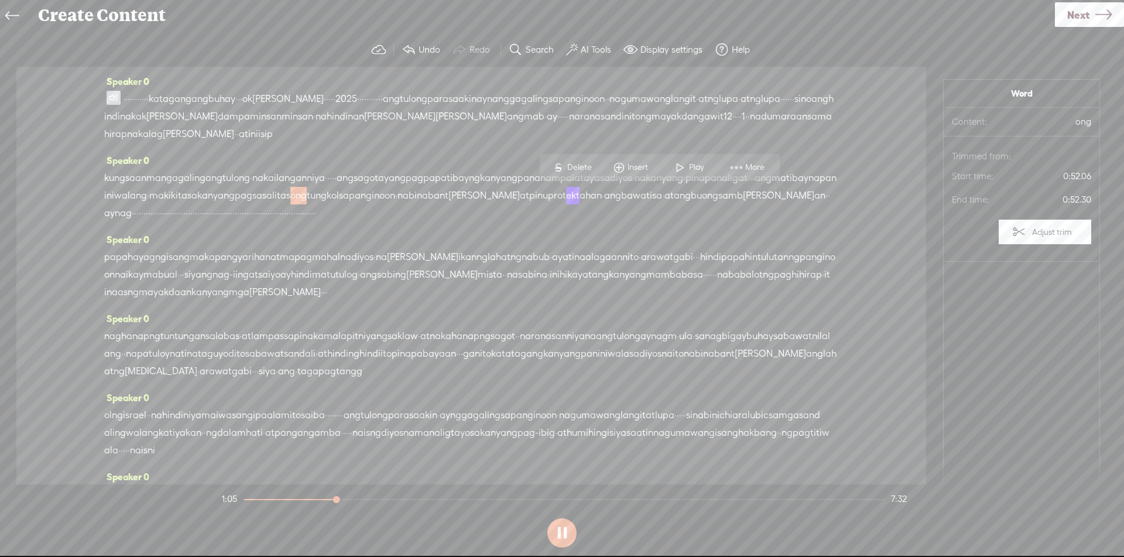
click at [252, 193] on span "pag" at bounding box center [244, 196] width 18 height 18
click at [611, 160] on span at bounding box center [604, 167] width 18 height 21
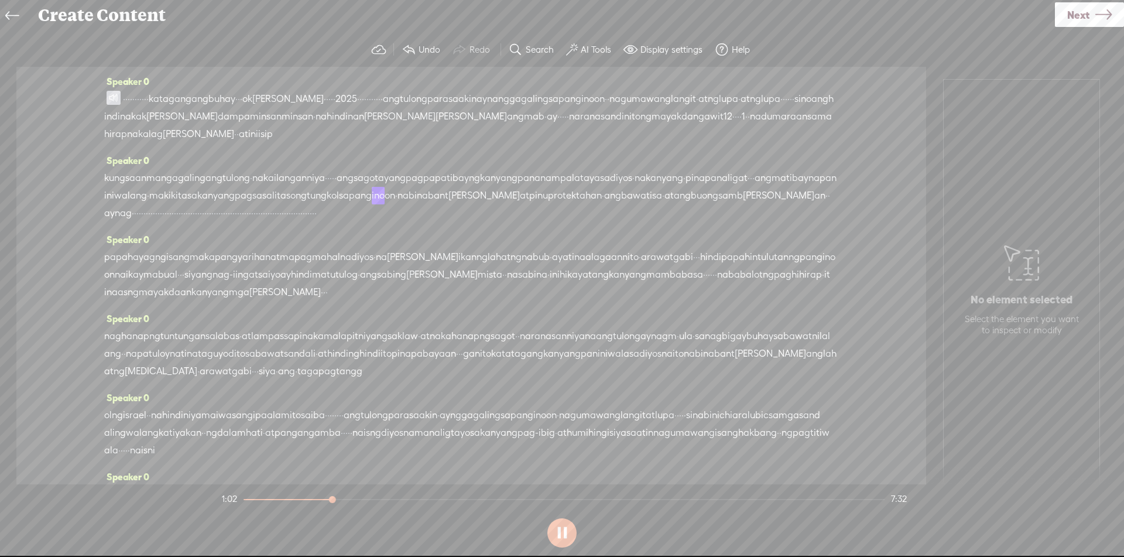
click at [307, 194] on span "ong" at bounding box center [298, 196] width 16 height 18
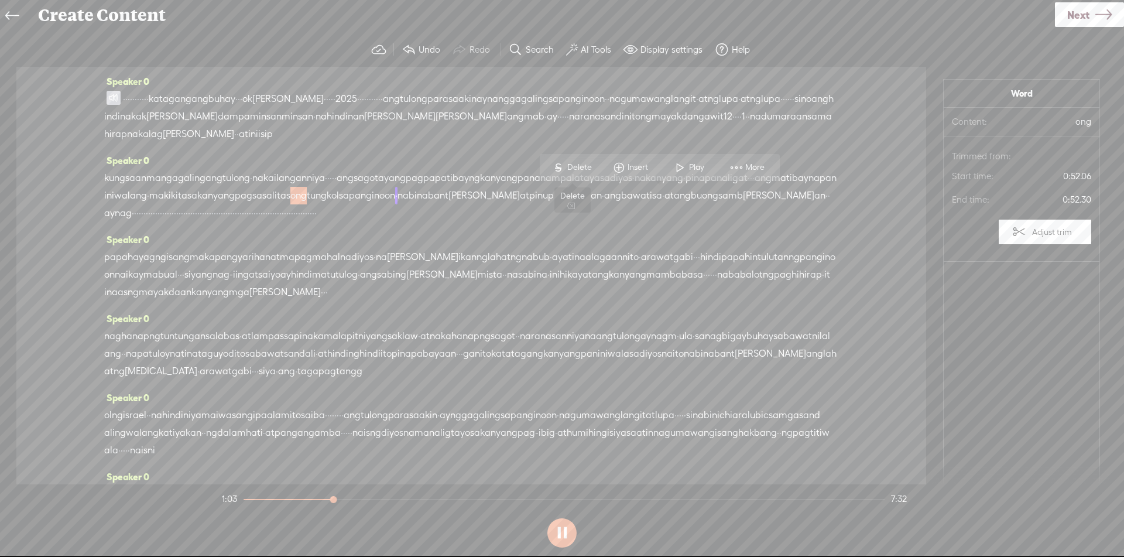
click at [580, 166] on span "Delete" at bounding box center [581, 168] width 28 height 12
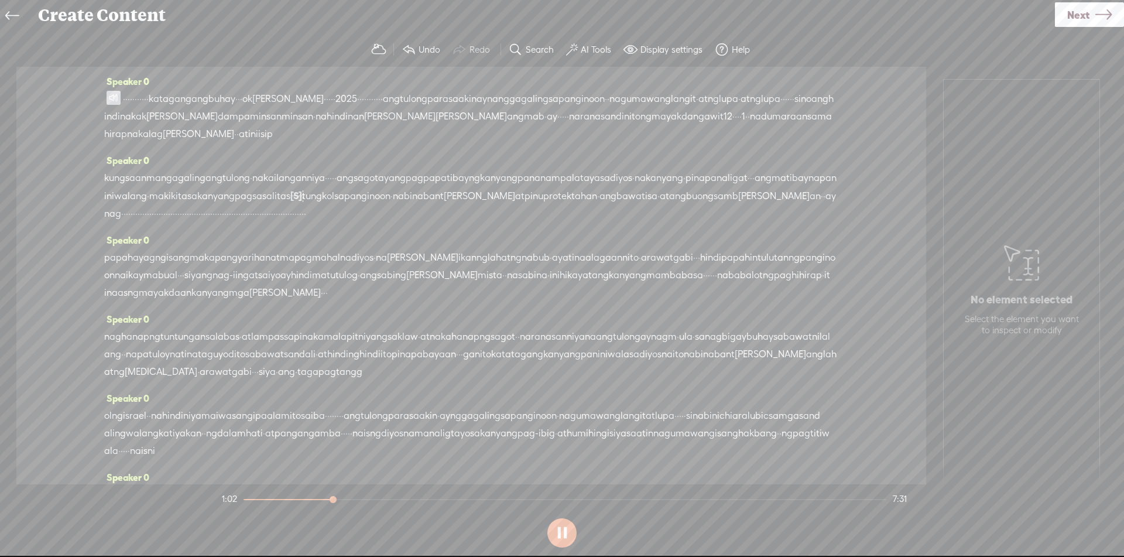
click at [252, 196] on span "pag" at bounding box center [244, 196] width 18 height 18
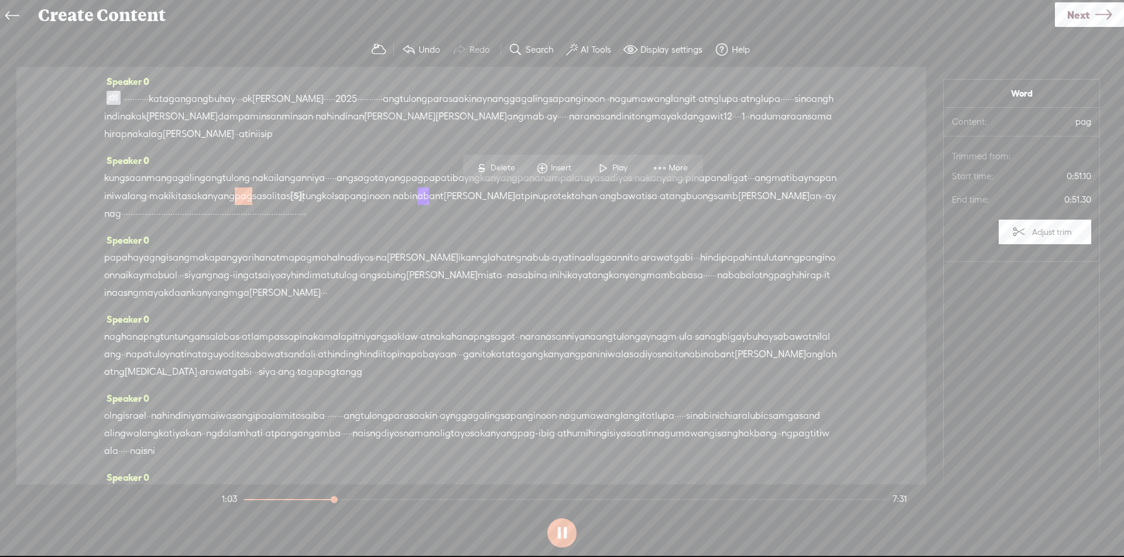
click at [623, 156] on div "S Delete Insert Play More" at bounding box center [583, 168] width 240 height 27
click at [624, 164] on span "Play" at bounding box center [621, 168] width 18 height 12
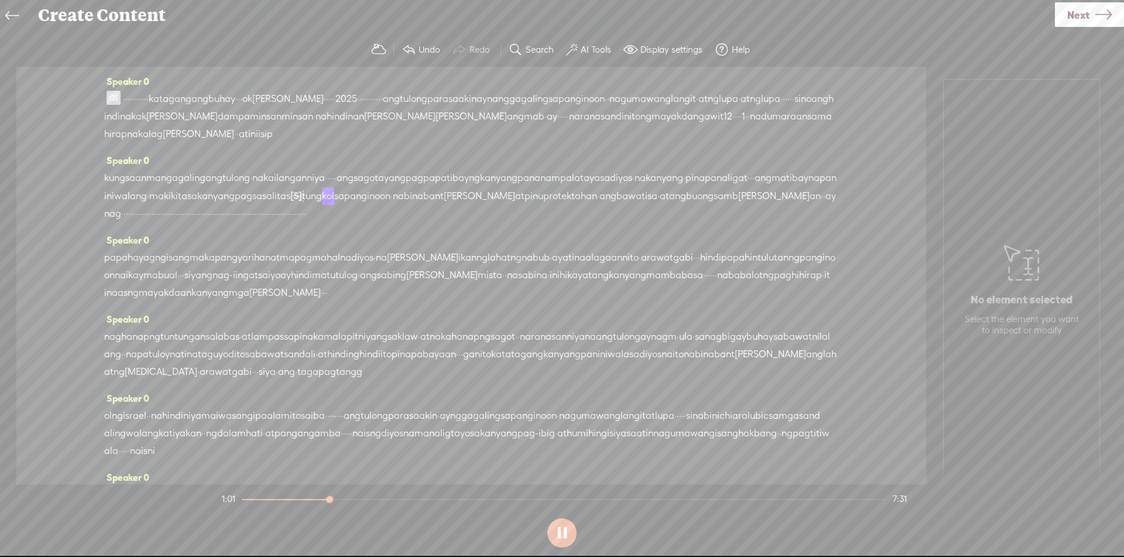
click at [169, 201] on span "mak" at bounding box center [158, 196] width 19 height 18
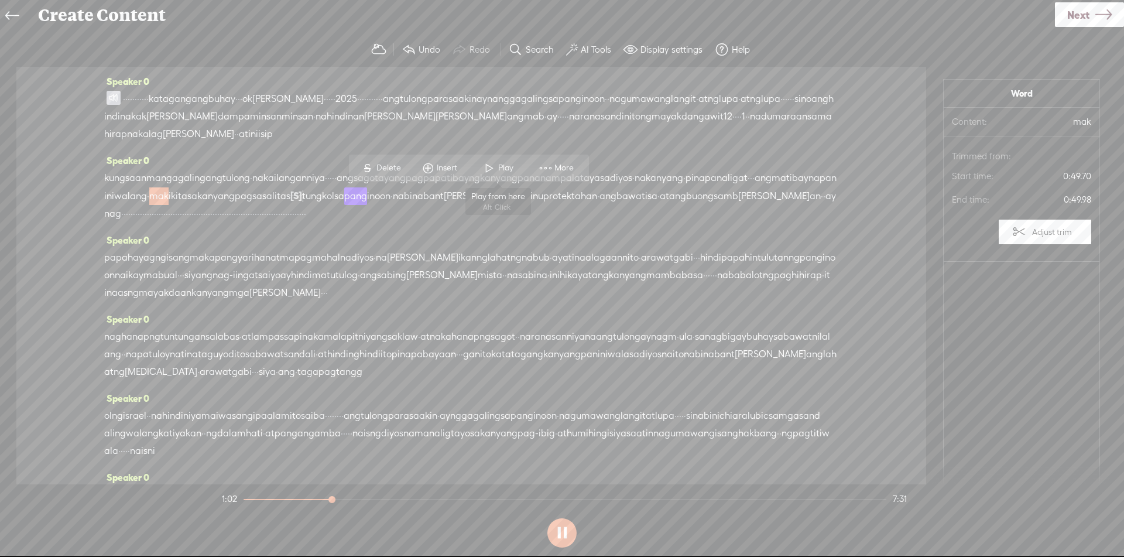
click at [499, 168] on span "Play" at bounding box center [507, 168] width 18 height 12
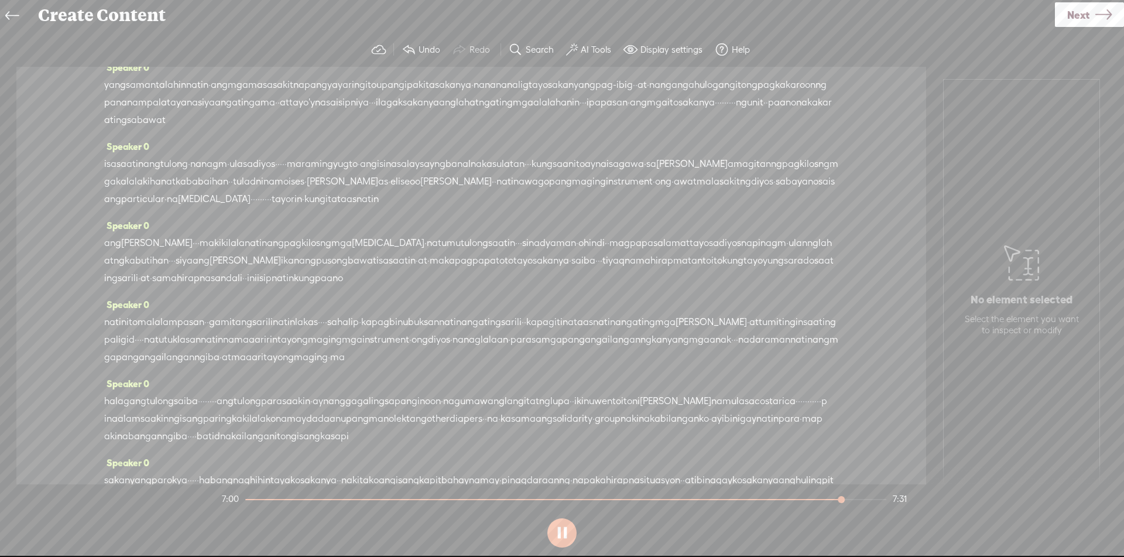
scroll to position [819, 0]
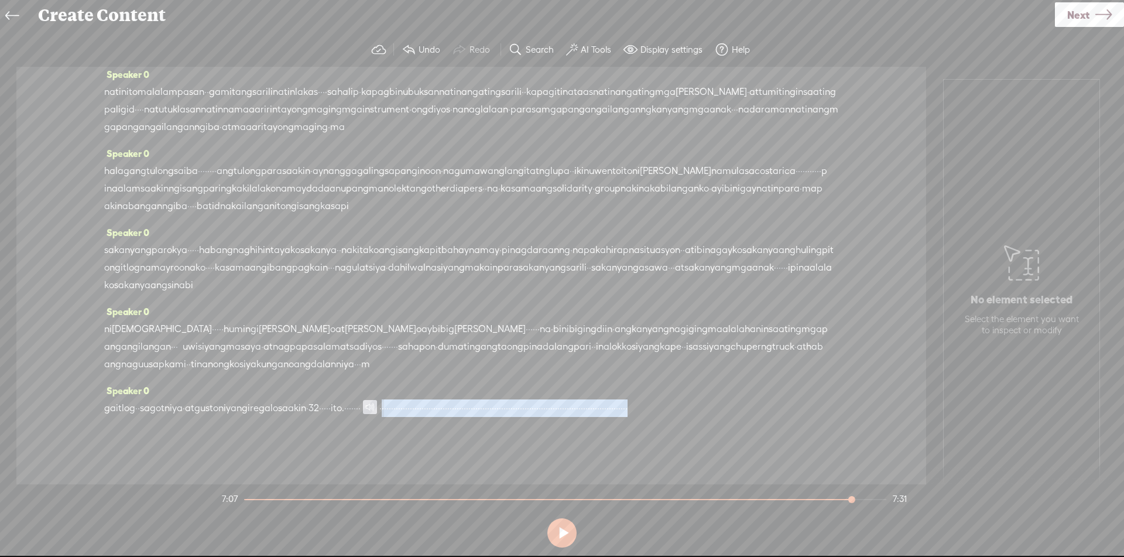
drag, startPoint x: 534, startPoint y: 406, endPoint x: 539, endPoint y: 447, distance: 41.3
click at [539, 447] on div "Speaker 0 · · · · · · · · · · · kat ag ang ang bu hay · · · ok [GEOGRAPHIC_DATA…" at bounding box center [471, 275] width 910 height 417
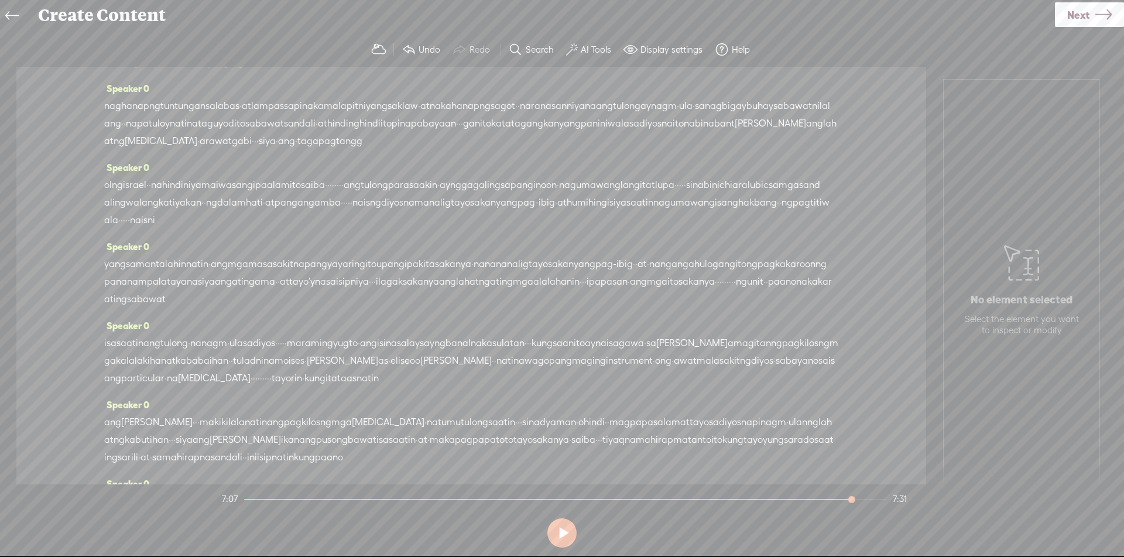
scroll to position [0, 0]
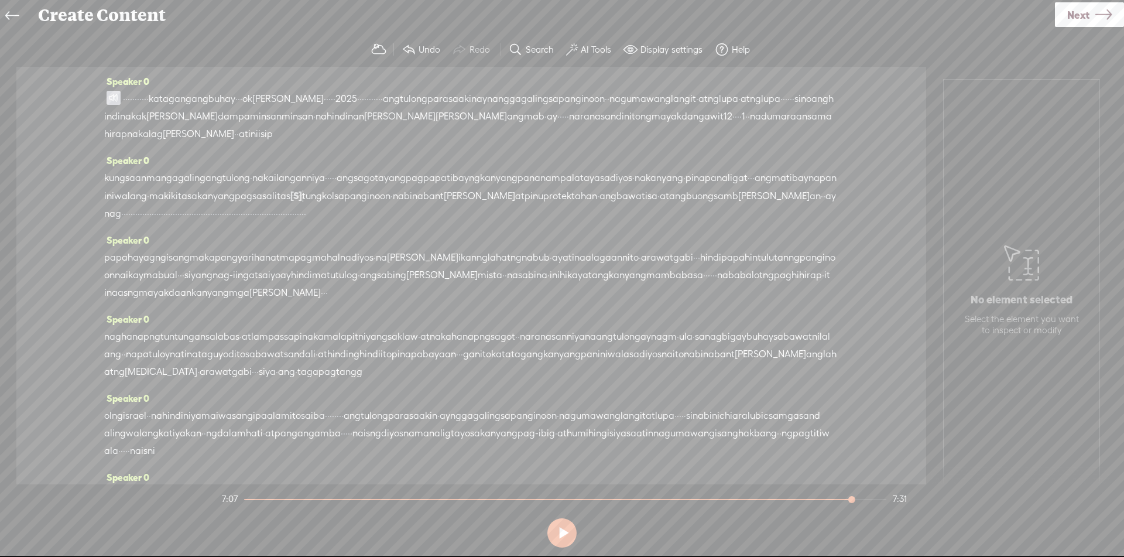
click at [1062, 16] on link "Next" at bounding box center [1089, 14] width 69 height 25
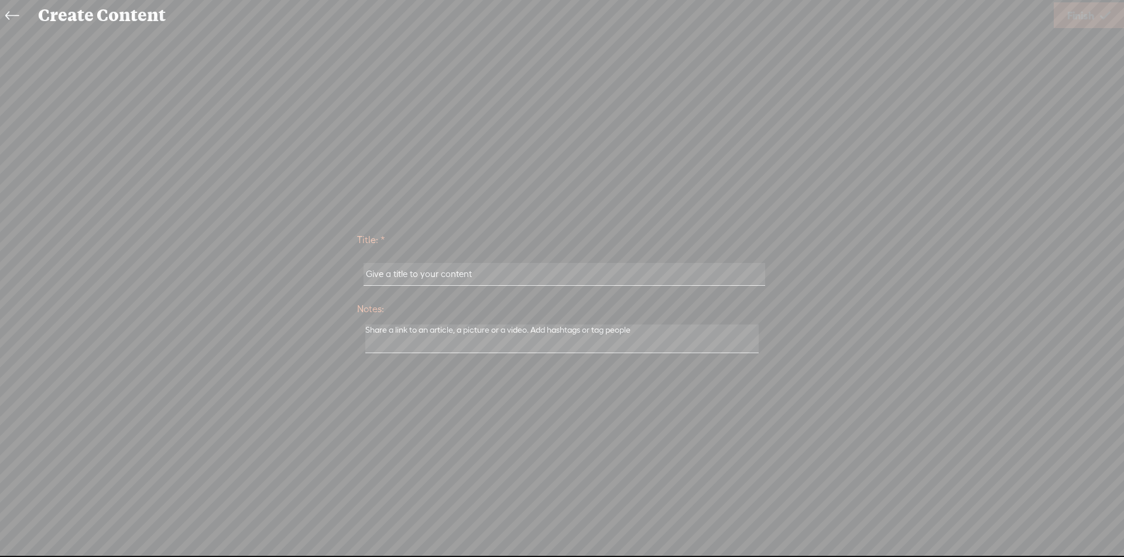
click at [419, 282] on input "text" at bounding box center [563, 274] width 401 height 23
type input "Kataga ng Buhay - Oktubre 2025"
click at [691, 203] on div "Title: * Kataga ng Buhay - Oktubre 2025 Notes: Save as a draft content Publish:…" at bounding box center [562, 291] width 1100 height 523
click at [1085, 22] on span "Finish" at bounding box center [1080, 16] width 27 height 30
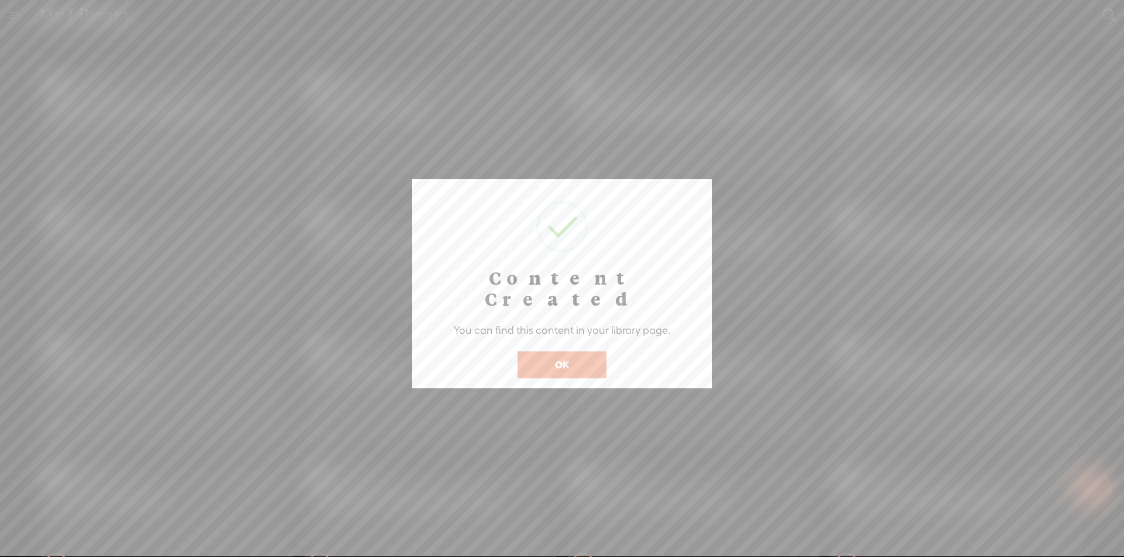
click at [572, 351] on button "OK" at bounding box center [561, 364] width 89 height 27
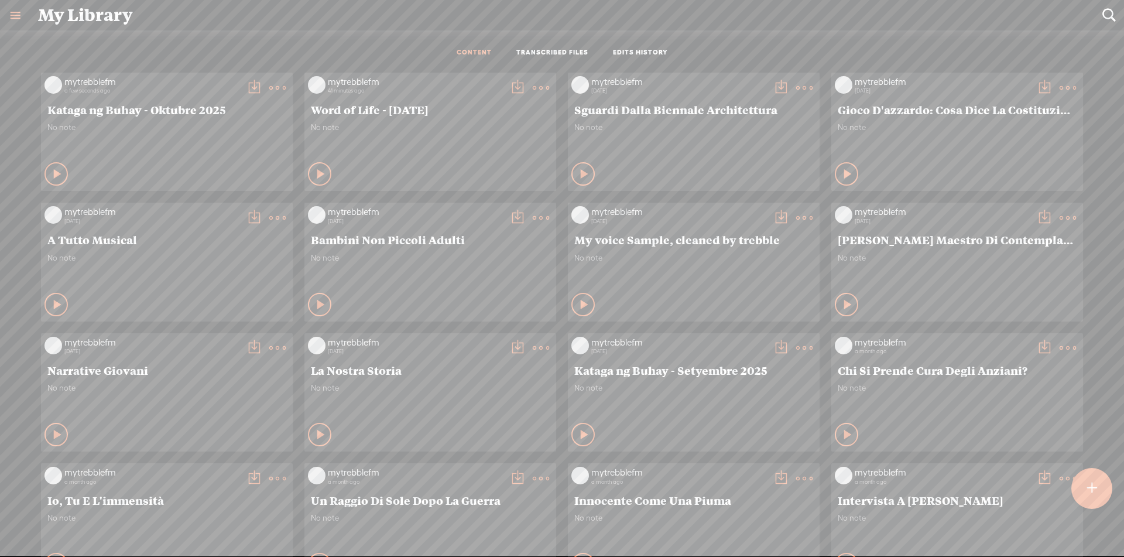
click at [246, 88] on t at bounding box center [254, 88] width 16 height 16
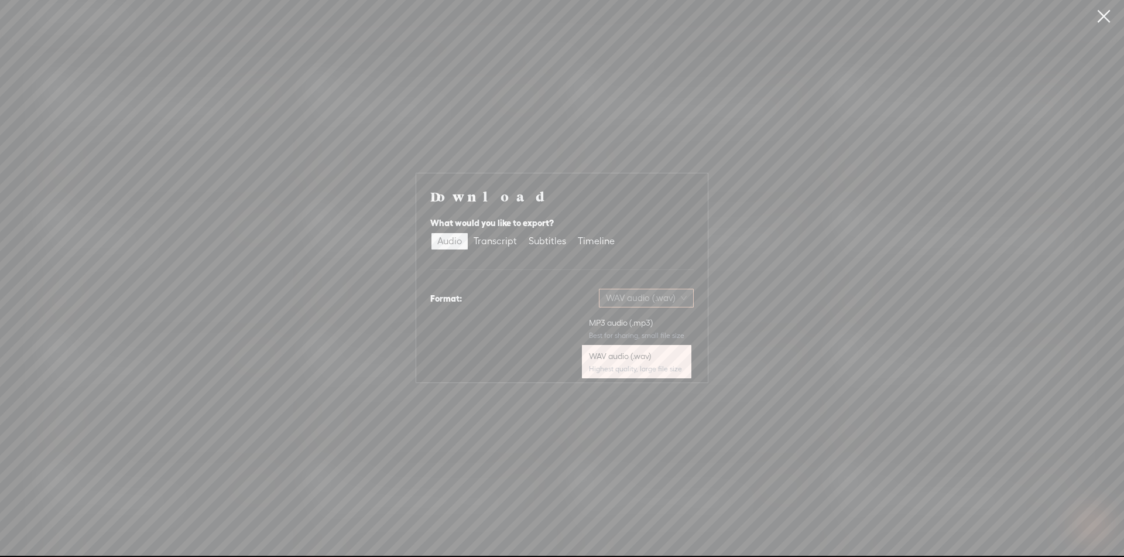
click at [663, 297] on span "WAV audio (.wav)" at bounding box center [646, 298] width 81 height 18
click at [656, 324] on div "MP3 audio (.mp3)" at bounding box center [636, 323] width 95 height 12
click at [661, 363] on span "Download" at bounding box center [663, 360] width 41 height 12
